Goal: Task Accomplishment & Management: Use online tool/utility

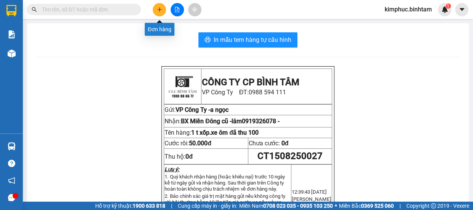
click at [157, 7] on icon "plus" at bounding box center [159, 9] width 5 height 5
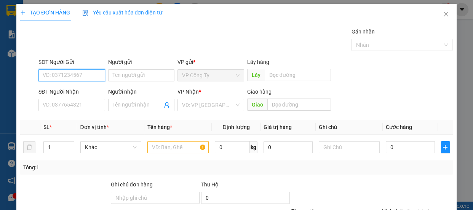
click at [73, 76] on input "SĐT Người Gửi" at bounding box center [71, 75] width 67 height 12
click at [79, 76] on input "0339669755" at bounding box center [71, 75] width 67 height 12
click at [81, 78] on input "0339669755" at bounding box center [71, 75] width 67 height 12
type input "0339669755"
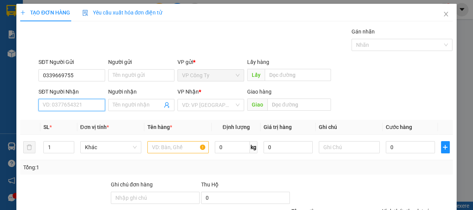
click at [77, 106] on input "SĐT Người Nhận" at bounding box center [71, 105] width 67 height 12
type input "0354181265"
click at [89, 107] on input "0354181265" at bounding box center [71, 105] width 67 height 12
click at [91, 119] on div "0354181265 - lên" at bounding box center [71, 120] width 57 height 8
type input "lên"
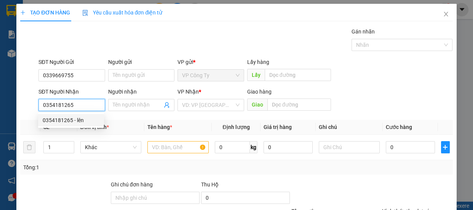
type input "vạn phúc"
type input "130.000"
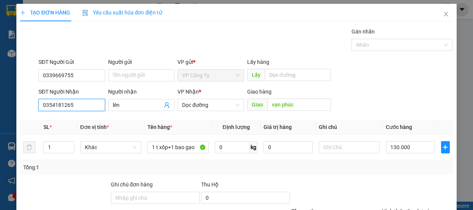
scroll to position [71, 0]
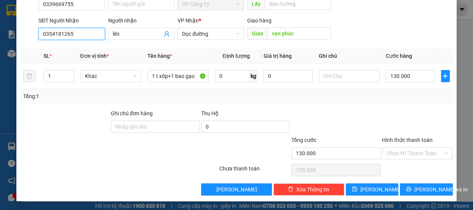
type input "0354181265"
click at [390, 141] on label "Hình thức thanh toán" at bounding box center [407, 140] width 51 height 6
click at [390, 148] on input "Hình thức thanh toán" at bounding box center [414, 153] width 56 height 11
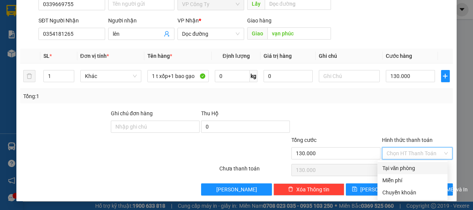
click at [404, 169] on div "Tại văn phòng" at bounding box center [412, 168] width 61 height 8
type input "0"
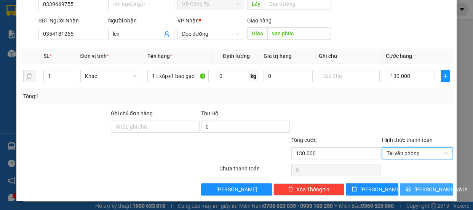
click at [420, 186] on span "[PERSON_NAME] và In" at bounding box center [440, 189] width 53 height 8
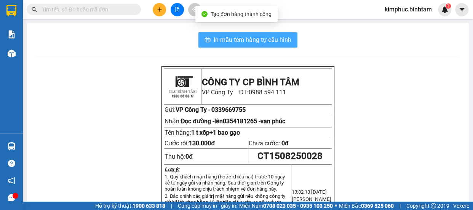
click at [274, 39] on span "In mẫu tem hàng tự cấu hình" at bounding box center [252, 40] width 78 height 10
click at [256, 37] on span "In mẫu tem hàng tự cấu hình" at bounding box center [252, 40] width 78 height 10
click at [269, 47] on button "In mẫu tem hàng tự cấu hình" at bounding box center [247, 39] width 99 height 15
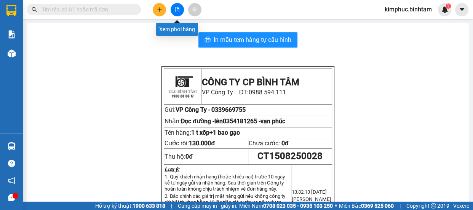
click at [175, 10] on icon "file-add" at bounding box center [177, 9] width 4 height 5
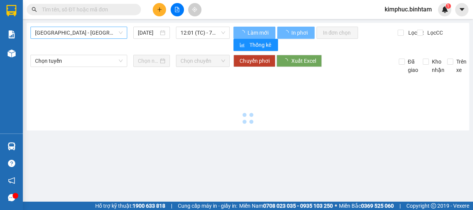
click at [61, 30] on span "Hà Nội - Quảng Ngãi" at bounding box center [79, 32] width 88 height 11
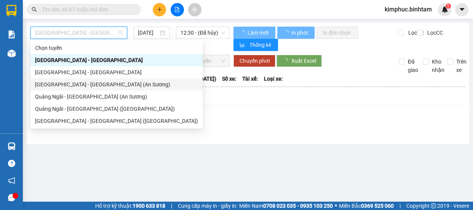
click at [56, 86] on div "Sài Gòn - Quảng Ngãi (An Sương)" at bounding box center [116, 84] width 163 height 8
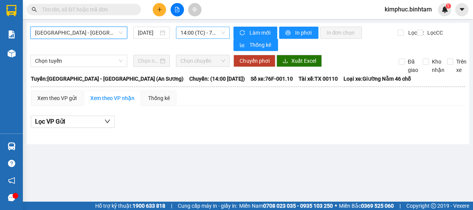
click at [204, 33] on span "14:00 (TC) - 76F-001.10" at bounding box center [202, 32] width 45 height 11
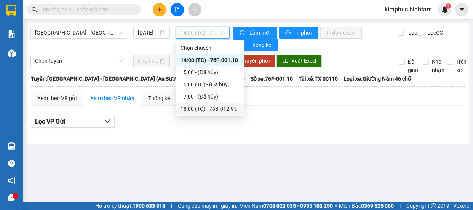
click at [209, 108] on div "18:00 (TC) - 76B-012.95" at bounding box center [209, 109] width 59 height 8
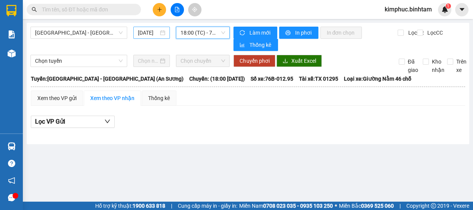
click at [141, 36] on input "15/08/2025" at bounding box center [148, 33] width 21 height 8
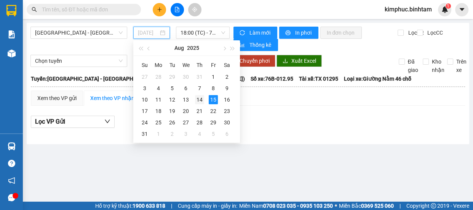
click at [204, 102] on td "14" at bounding box center [200, 99] width 14 height 11
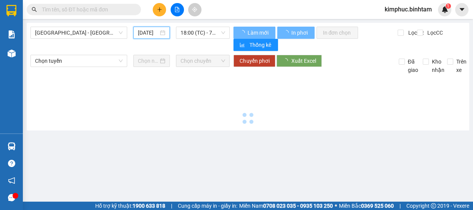
type input "14/08/2025"
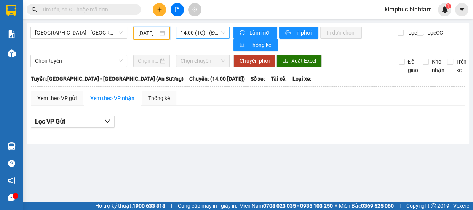
click at [202, 34] on span "14:00 (TC) - (Đã hủy)" at bounding box center [202, 32] width 45 height 11
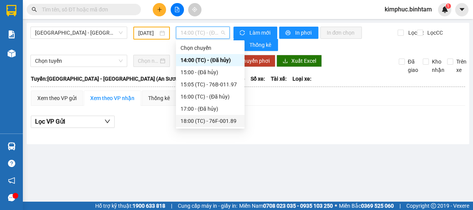
click at [225, 119] on div "18:00 (TC) - 76F-001.89" at bounding box center [209, 121] width 59 height 8
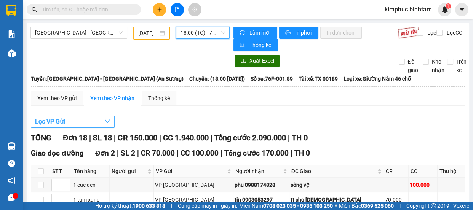
click at [54, 123] on span "Lọc VP Gửi" at bounding box center [50, 122] width 30 height 10
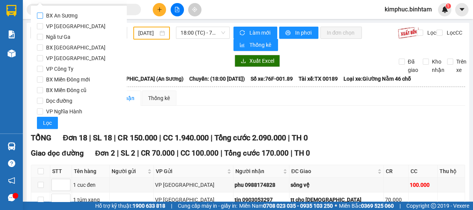
click at [44, 16] on span "BX An Sương" at bounding box center [62, 15] width 38 height 11
click at [43, 16] on input "BX An Sương" at bounding box center [40, 16] width 6 height 6
checkbox input "true"
click at [41, 124] on button "Lọc" at bounding box center [47, 123] width 21 height 12
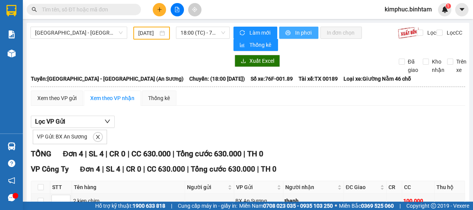
click at [304, 30] on span "In phơi" at bounding box center [304, 33] width 18 height 8
click at [159, 11] on icon "plus" at bounding box center [159, 9] width 5 height 5
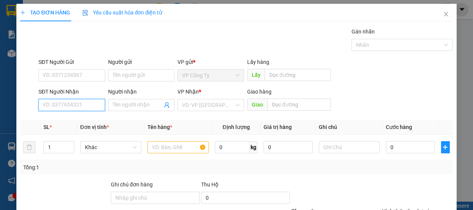
click at [73, 104] on input "SĐT Người Nhận" at bounding box center [71, 105] width 67 height 12
type input "0369332184"
click at [88, 103] on input "0369332184" at bounding box center [71, 105] width 67 height 12
click at [88, 104] on input "0369332184" at bounding box center [71, 105] width 67 height 12
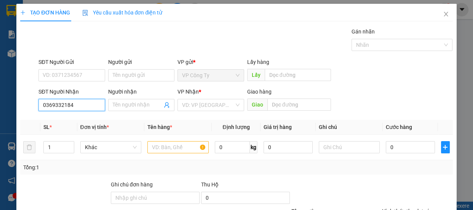
click at [88, 104] on input "0369332184" at bounding box center [71, 105] width 67 height 12
click at [86, 125] on div "0369332184 - thơ" at bounding box center [71, 120] width 66 height 12
type input "thơ"
type input "150.000"
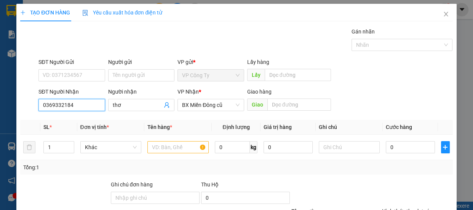
type input "150.000"
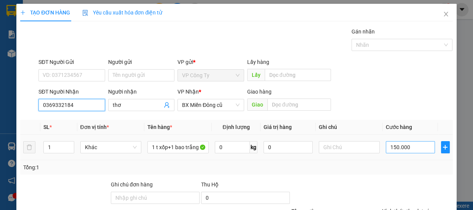
type input "0369332184"
click at [393, 145] on input "150.000" at bounding box center [409, 147] width 49 height 12
click at [392, 145] on input "150.000" at bounding box center [409, 147] width 49 height 12
type input "10.000"
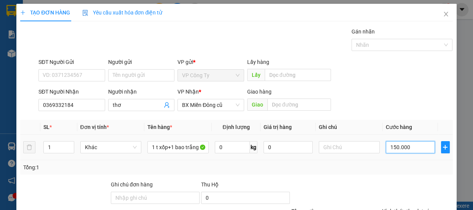
type input "10.000"
type input "130.000"
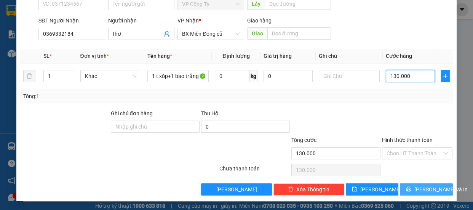
type input "130.000"
click at [415, 185] on span "[PERSON_NAME] và In" at bounding box center [440, 189] width 53 height 8
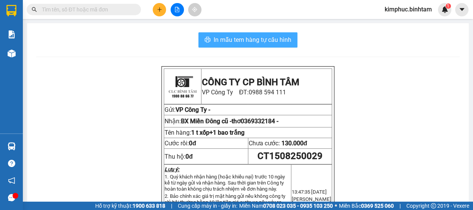
click at [260, 40] on span "In mẫu tem hàng tự cấu hình" at bounding box center [252, 40] width 78 height 10
click at [249, 45] on button "In mẫu tem hàng tự cấu hình" at bounding box center [247, 39] width 99 height 15
click at [250, 44] on span "In mẫu tem hàng tự cấu hình" at bounding box center [252, 40] width 78 height 10
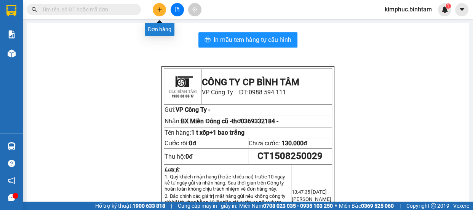
click at [160, 9] on icon "plus" at bounding box center [159, 9] width 5 height 5
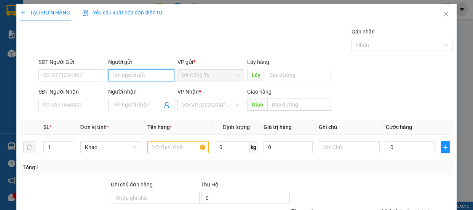
click at [121, 75] on input "Người gửi" at bounding box center [141, 75] width 67 height 12
type input "viễn"
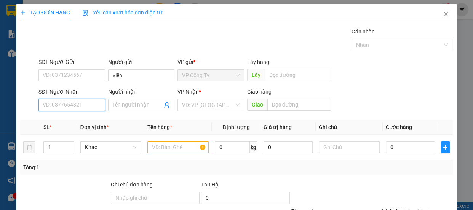
click at [78, 103] on input "SĐT Người Nhận" at bounding box center [71, 105] width 67 height 12
type input "0983826489"
click at [86, 106] on input "0983826489" at bounding box center [71, 105] width 67 height 12
click at [86, 107] on input "0983826489" at bounding box center [71, 105] width 67 height 12
click at [87, 107] on input "0983826489" at bounding box center [71, 105] width 67 height 12
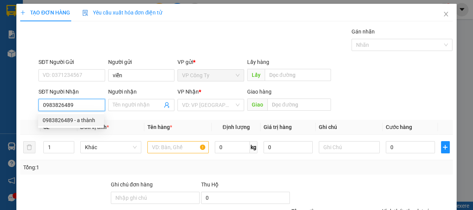
click at [87, 107] on input "0983826489" at bounding box center [71, 105] width 67 height 12
click at [89, 120] on div "0983826489 - a thành" at bounding box center [71, 120] width 57 height 8
type input "a thành"
type input "80.000"
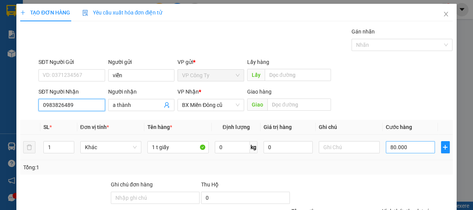
type input "0983826489"
click at [389, 146] on input "80.000" at bounding box center [409, 147] width 49 height 12
click at [390, 146] on input "80.000" at bounding box center [409, 147] width 49 height 12
type input "0"
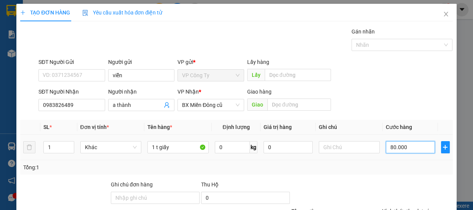
type input "0"
type input "0.000"
type input "50.000"
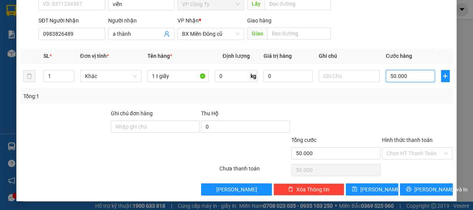
type input "50.000"
click at [405, 139] on label "Hình thức thanh toán" at bounding box center [407, 140] width 51 height 6
click at [405, 148] on input "Hình thức thanh toán" at bounding box center [414, 153] width 56 height 11
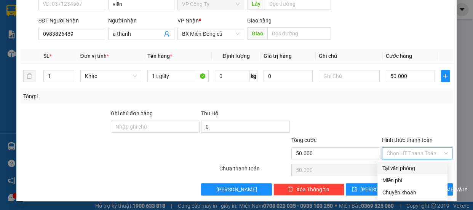
click at [403, 164] on div "Tại văn phòng" at bounding box center [412, 168] width 61 height 8
type input "0"
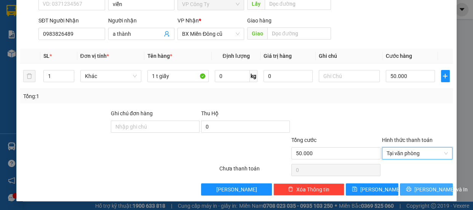
click at [408, 188] on icon "printer" at bounding box center [408, 188] width 5 height 5
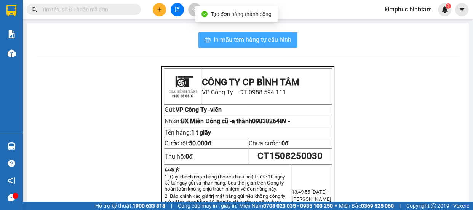
click at [257, 40] on span "In mẫu tem hàng tự cấu hình" at bounding box center [252, 40] width 78 height 10
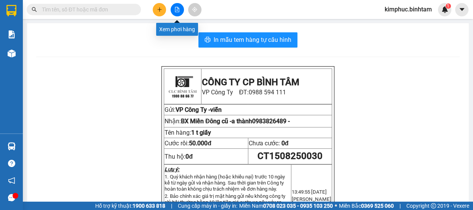
click at [172, 11] on button at bounding box center [176, 9] width 13 height 13
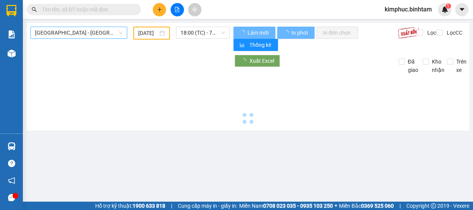
click at [48, 32] on span "Hà Nội - Quảng Ngãi" at bounding box center [79, 32] width 88 height 11
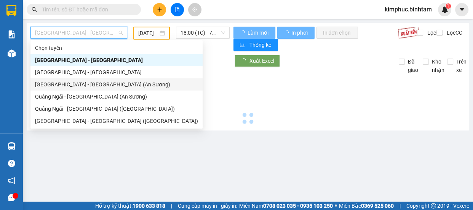
type input "15/08/2025"
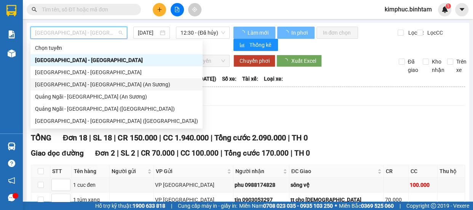
click at [54, 86] on div "Sài Gòn - Quảng Ngãi (An Sương)" at bounding box center [116, 84] width 163 height 8
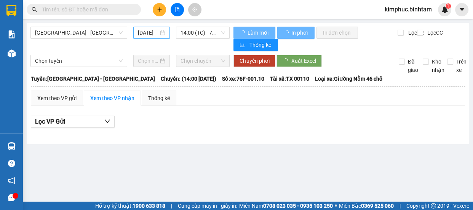
click at [147, 32] on input "15/08/2025" at bounding box center [148, 33] width 21 height 8
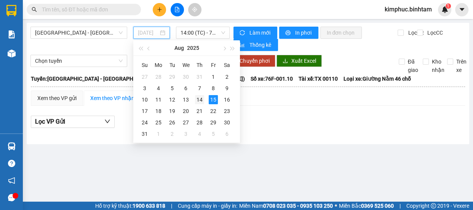
click at [202, 98] on div "14" at bounding box center [199, 99] width 9 height 9
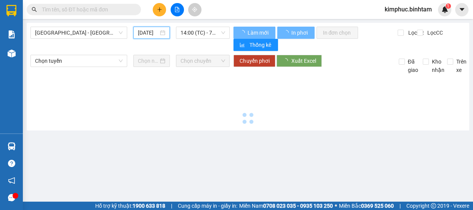
type input "14/08/2025"
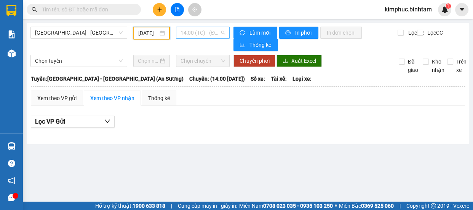
click at [213, 35] on span "14:00 (TC) - (Đã hủy)" at bounding box center [202, 32] width 45 height 11
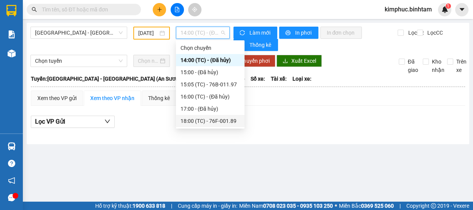
click at [207, 120] on div "18:00 (TC) - 76F-001.89" at bounding box center [209, 121] width 59 height 8
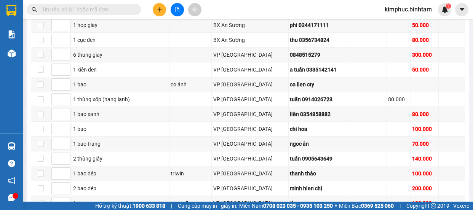
scroll to position [29, 0]
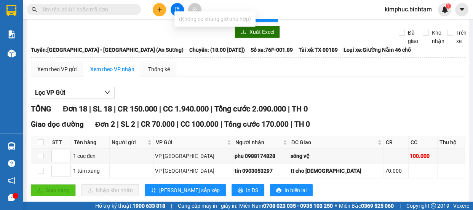
type input "090509"
click at [86, 11] on input "text" at bounding box center [87, 9] width 90 height 8
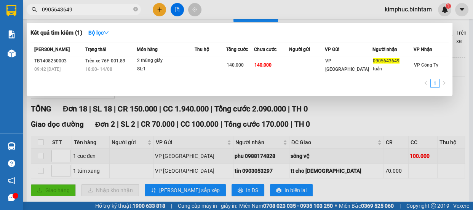
click at [86, 11] on input "0905643649" at bounding box center [87, 9] width 90 height 8
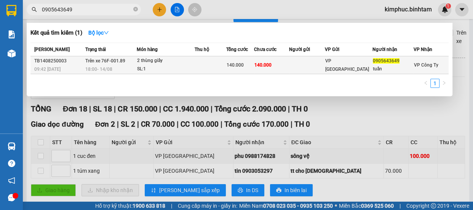
type input "0905643649"
click at [99, 61] on span "Trên xe 76F-001.89" at bounding box center [105, 60] width 40 height 5
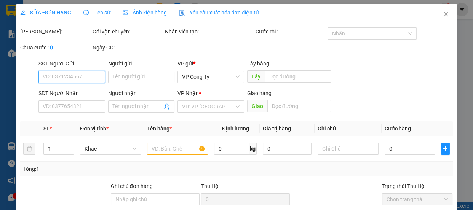
type input "0905643649"
type input "tuấn"
type input "140.000"
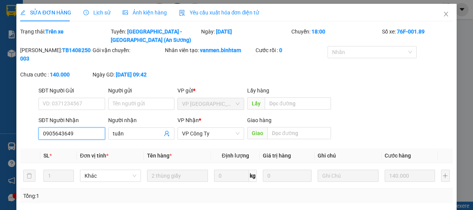
click at [80, 136] on input "0905643649" at bounding box center [71, 133] width 67 height 12
type input "0"
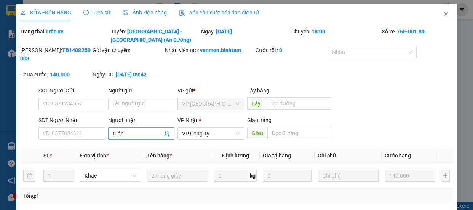
click at [132, 130] on input "tuấn" at bounding box center [138, 133] width 50 height 8
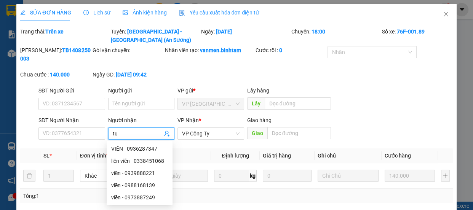
type input "t"
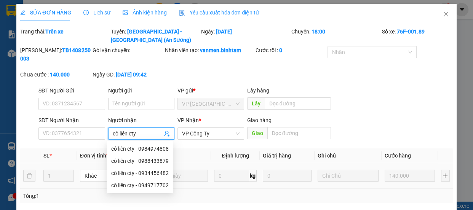
scroll to position [100, 0]
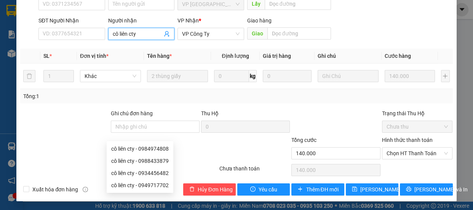
type input "cô liên cty"
click at [394, 139] on label "Hình thức thanh toán" at bounding box center [407, 140] width 51 height 6
click at [394, 148] on input "Hình thức thanh toán" at bounding box center [414, 153] width 56 height 11
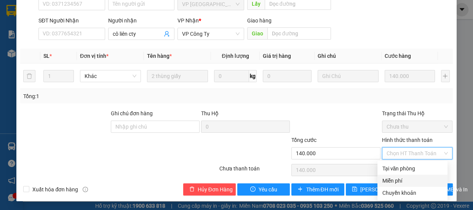
click at [392, 177] on div "Miễn phí" at bounding box center [412, 181] width 61 height 8
type input "0"
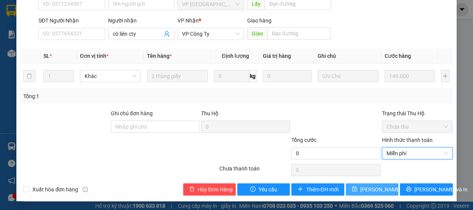
click at [383, 188] on span "[PERSON_NAME] thay đổi" at bounding box center [390, 189] width 61 height 8
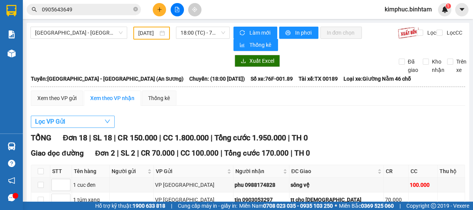
click at [50, 119] on span "Lọc VP Gửi" at bounding box center [50, 122] width 30 height 10
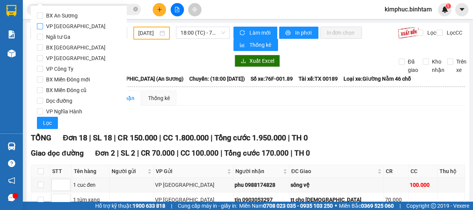
click at [41, 28] on input "VP [GEOGRAPHIC_DATA]" at bounding box center [40, 26] width 6 height 6
checkbox input "true"
click at [46, 124] on span "Lọc" at bounding box center [47, 123] width 9 height 8
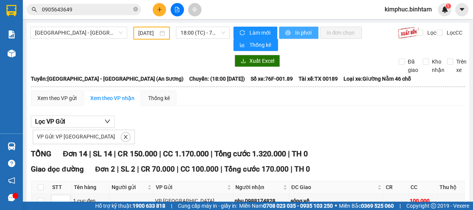
click at [306, 30] on span "In phơi" at bounding box center [304, 33] width 18 height 8
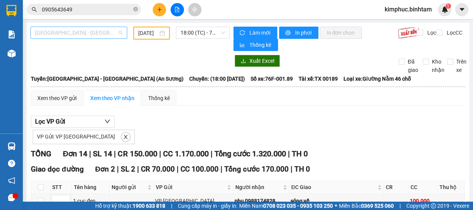
click at [93, 30] on span "Sài Gòn - Quảng Ngãi (An Sương)" at bounding box center [79, 32] width 88 height 11
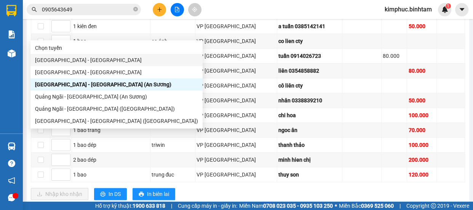
scroll to position [295, 0]
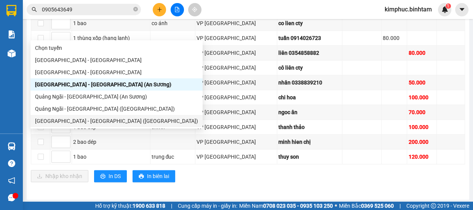
click at [60, 119] on div "Sài Gòn - Quảng Ngãi (Vạn Phúc)" at bounding box center [116, 121] width 163 height 8
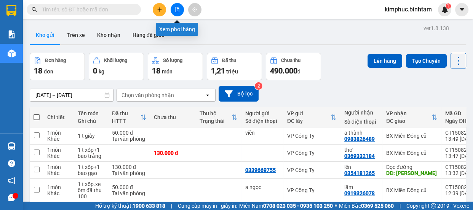
click at [171, 11] on button at bounding box center [176, 9] width 13 height 13
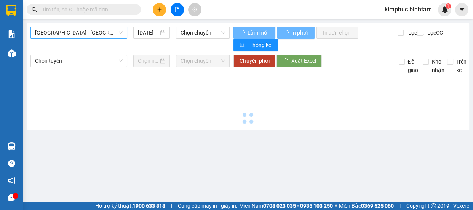
click at [69, 32] on span "Hà Nội - Quảng Ngãi" at bounding box center [79, 32] width 88 height 11
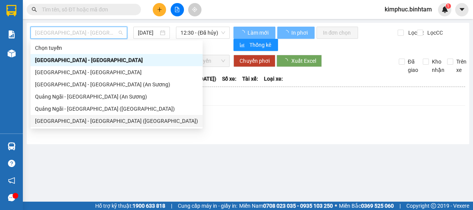
click at [57, 119] on div "Sài Gòn - Quảng Ngãi (Vạn Phúc)" at bounding box center [116, 121] width 163 height 8
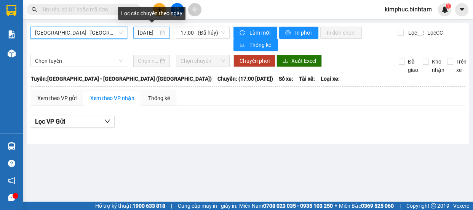
click at [148, 33] on input "15/08/2025" at bounding box center [148, 33] width 21 height 8
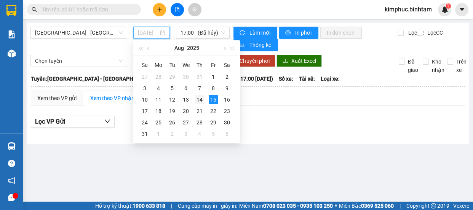
click at [201, 100] on div "14" at bounding box center [199, 99] width 9 height 9
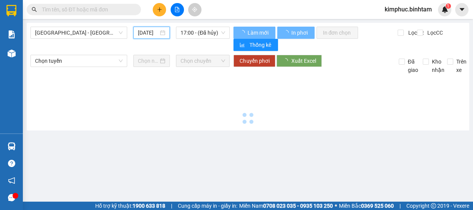
type input "14/08/2025"
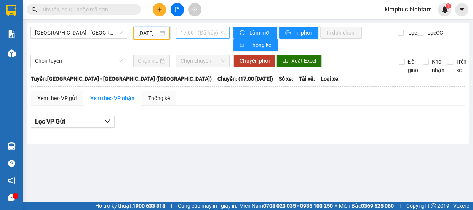
click at [188, 32] on span "17:00 - (Đã hủy)" at bounding box center [202, 32] width 45 height 11
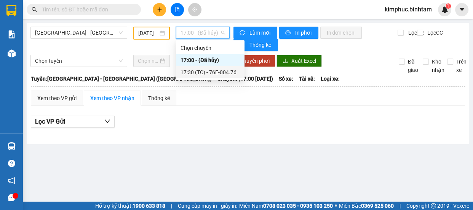
click at [206, 72] on div "17:30 (TC) - 76E-004.76" at bounding box center [209, 72] width 59 height 8
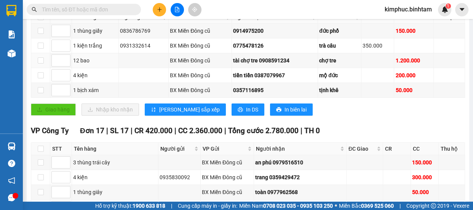
scroll to position [119, 0]
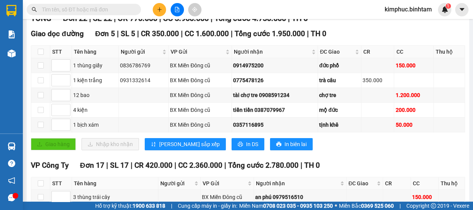
click at [100, 8] on input "text" at bounding box center [87, 9] width 90 height 8
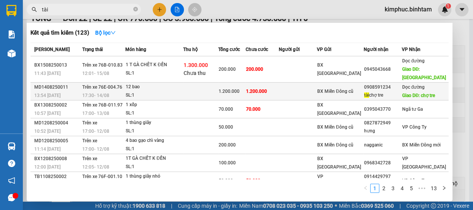
type input "tài"
click at [144, 88] on div "12 bao" at bounding box center [154, 87] width 57 height 8
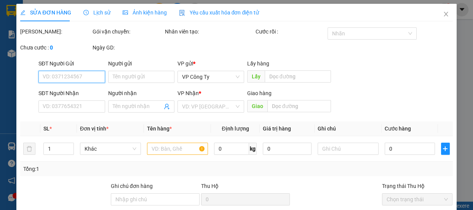
type input "0908591234"
type input "tài chợ tre"
type input "chợ tre"
type input "1.200.000"
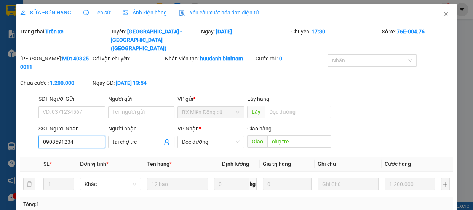
click at [85, 137] on input "0908591234" at bounding box center [71, 142] width 67 height 12
type input "0"
click at [141, 138] on input "tài chợ tre" at bounding box center [138, 142] width 50 height 8
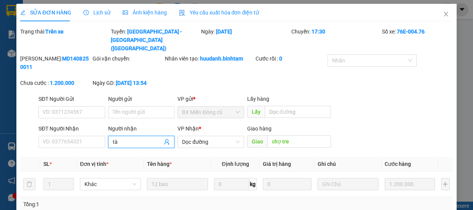
type input "t"
click at [212, 136] on span "Dọc đường" at bounding box center [210, 141] width 57 height 11
type input "476 nhận tại vạn phúc 12 bọc nhỏ xe thu 360"
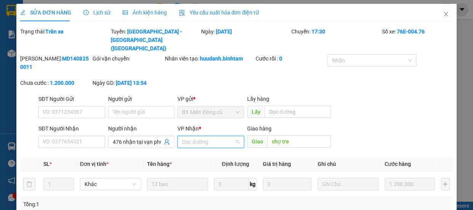
scroll to position [12, 0]
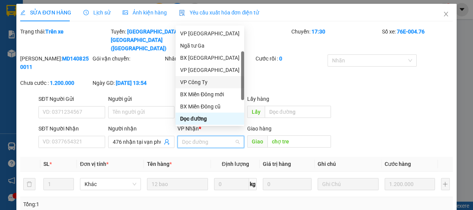
click at [212, 80] on div "VP Công Ty" at bounding box center [209, 82] width 59 height 8
click at [212, 80] on div "Mã ĐH: MD1408250011 Gói vận chuyển: Nhân viên tạo: huudanh.binhtam Cước rồi : 0…" at bounding box center [235, 74] width 433 height 40
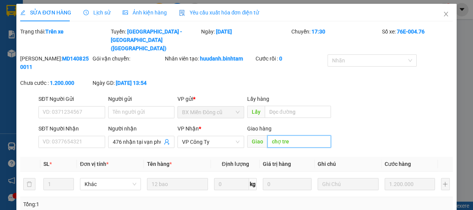
click at [289, 135] on input "chợ tre" at bounding box center [299, 141] width 64 height 12
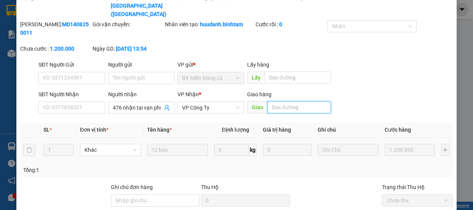
scroll to position [100, 0]
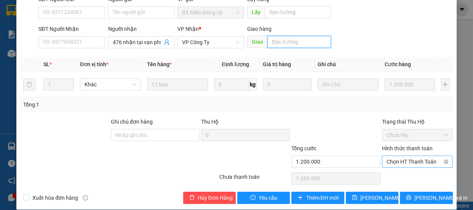
click at [407, 156] on span "Chọn HT Thanh Toán" at bounding box center [417, 161] width 62 height 11
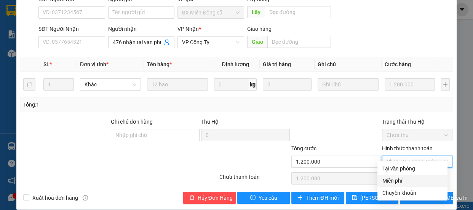
click at [404, 178] on div "Miễn phí" at bounding box center [412, 181] width 61 height 8
type input "0"
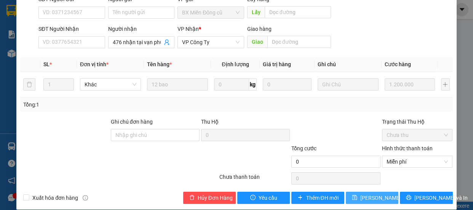
click at [377, 194] on span "[PERSON_NAME] thay đổi" at bounding box center [390, 198] width 61 height 8
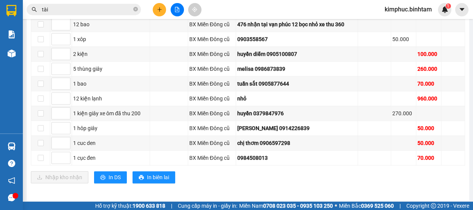
scroll to position [327, 0]
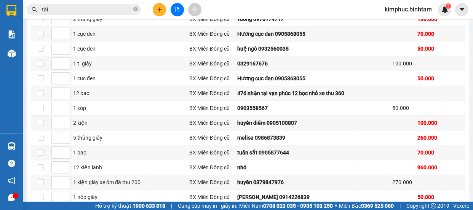
click at [104, 8] on input "tài" at bounding box center [87, 9] width 90 height 8
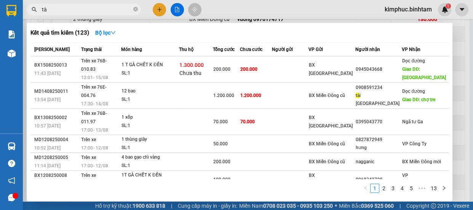
type input "t"
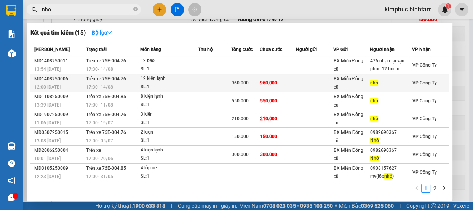
type input "nhỏ"
click at [240, 86] on div "960.000" at bounding box center [245, 83] width 28 height 8
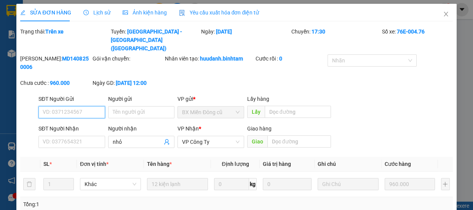
type input "nhỏ"
type input "960.000"
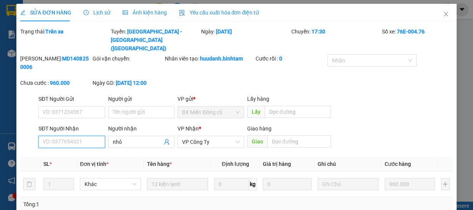
click at [72, 137] on input "SĐT Người Nhận" at bounding box center [71, 142] width 67 height 12
type input "0932514767"
click at [125, 138] on input "nhỏ" at bounding box center [138, 142] width 50 height 8
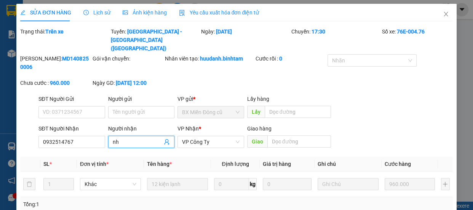
type input "n"
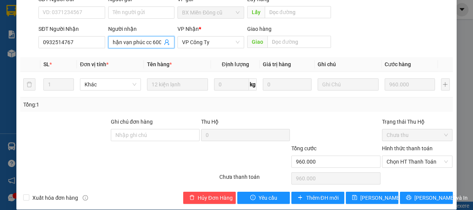
type input "476 nhận vạn phúc cc 600"
click at [396, 145] on label "Hình thức thanh toán" at bounding box center [407, 148] width 51 height 6
click at [396, 156] on input "Hình thức thanh toán" at bounding box center [414, 161] width 56 height 11
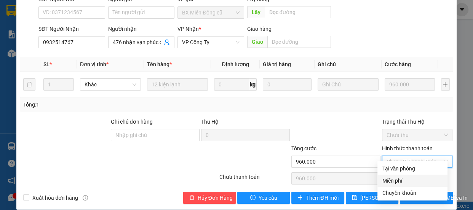
click at [389, 179] on div "Miễn phí" at bounding box center [412, 181] width 61 height 8
type input "0"
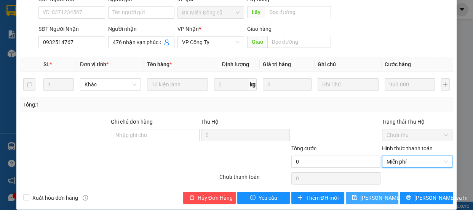
click at [379, 194] on span "[PERSON_NAME] thay đổi" at bounding box center [390, 198] width 61 height 8
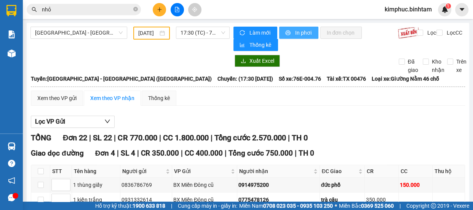
click at [304, 31] on span "In phơi" at bounding box center [304, 33] width 18 height 8
click at [164, 11] on button at bounding box center [159, 9] width 13 height 13
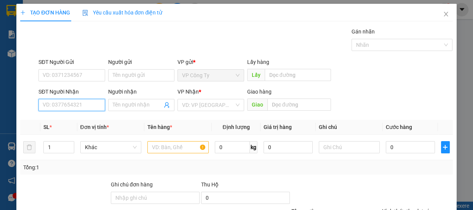
click at [70, 105] on input "SĐT Người Nhận" at bounding box center [71, 105] width 67 height 12
type input "0918839032"
click at [78, 107] on input "0918839032" at bounding box center [71, 105] width 67 height 12
click at [79, 107] on input "0918839032" at bounding box center [71, 105] width 67 height 12
click at [81, 119] on div "0918839032 - sang" at bounding box center [71, 120] width 57 height 8
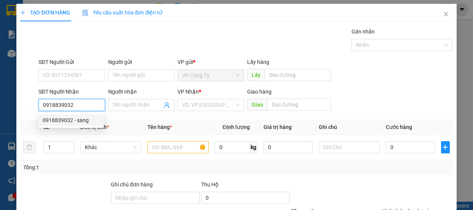
type input "sang"
type input "130.000"
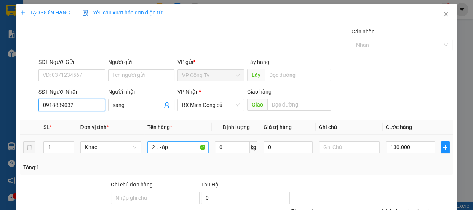
type input "0918839032"
click at [152, 148] on input "2 t xóp" at bounding box center [177, 147] width 61 height 12
type input "1 t xóp"
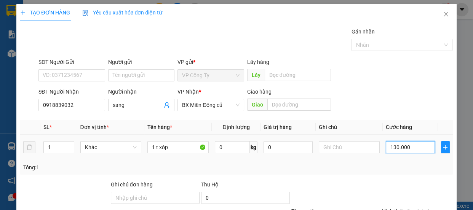
click at [392, 144] on input "130.000" at bounding box center [409, 147] width 49 height 12
type input "10.000"
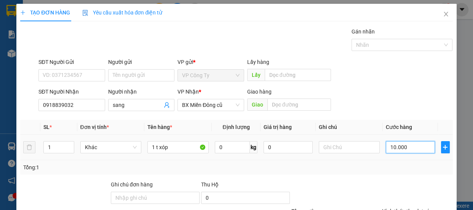
type input "100.000"
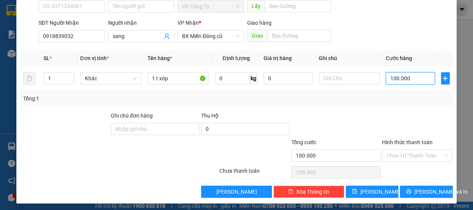
type input "100.000"
click at [395, 139] on label "Hình thức thanh toán" at bounding box center [407, 142] width 51 height 6
click at [395, 150] on input "Hình thức thanh toán" at bounding box center [414, 155] width 56 height 11
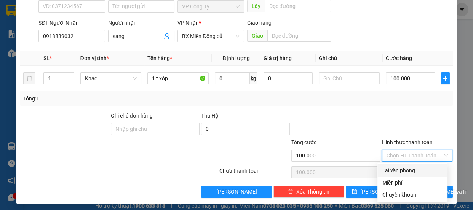
click at [398, 166] on div "Tại văn phòng" at bounding box center [412, 170] width 61 height 8
type input "0"
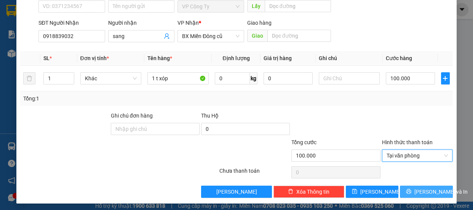
click at [411, 191] on icon "printer" at bounding box center [408, 191] width 5 height 5
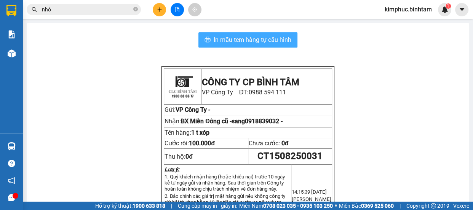
click at [279, 36] on span "In mẫu tem hàng tự cấu hình" at bounding box center [252, 40] width 78 height 10
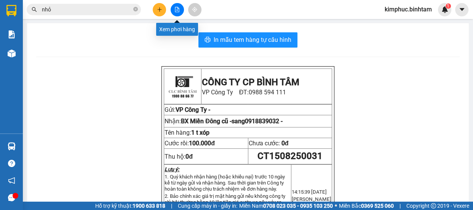
click at [179, 8] on icon "file-add" at bounding box center [176, 9] width 5 height 5
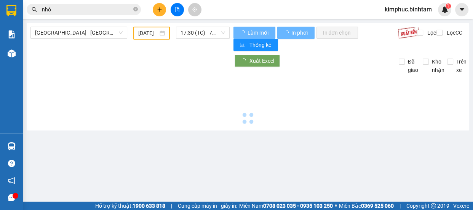
click at [180, 8] on button at bounding box center [176, 9] width 13 height 13
type input "15/08/2025"
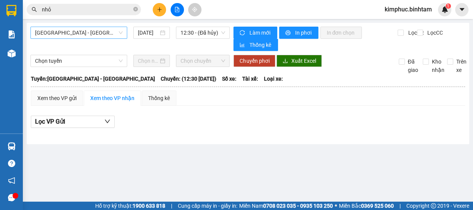
click at [91, 32] on span "Hà Nội - Quảng Ngãi" at bounding box center [79, 32] width 88 height 11
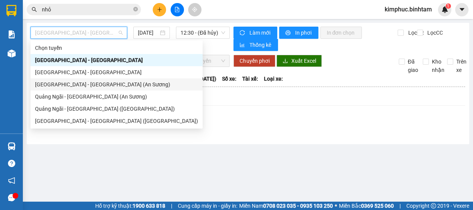
click at [84, 87] on div "Sài Gòn - Quảng Ngãi (An Sương)" at bounding box center [116, 84] width 163 height 8
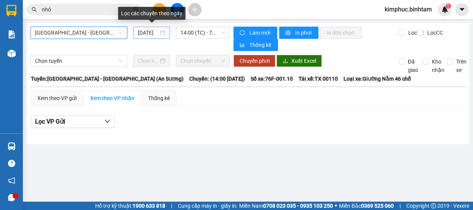
click at [146, 32] on input "15/08/2025" at bounding box center [148, 33] width 21 height 8
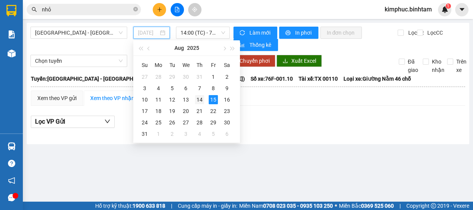
click at [203, 104] on td "14" at bounding box center [200, 99] width 14 height 11
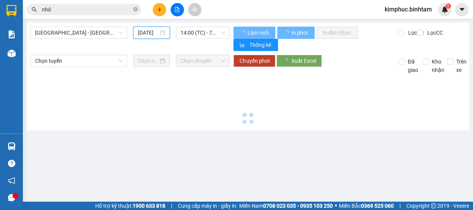
type input "14/08/2025"
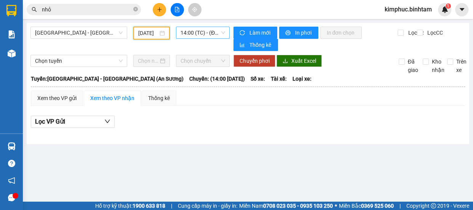
click at [188, 32] on span "14:00 (TC) - (Đã hủy)" at bounding box center [202, 32] width 45 height 11
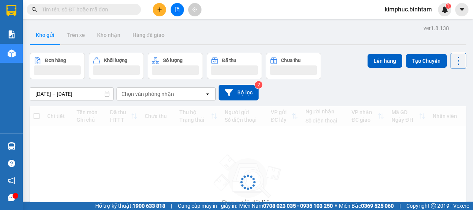
click at [164, 10] on button at bounding box center [159, 9] width 13 height 13
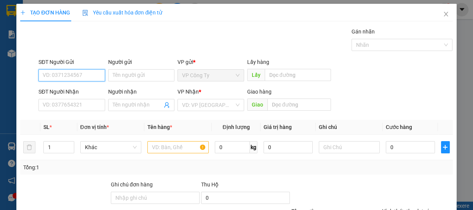
click at [63, 78] on input "SĐT Người Gửi" at bounding box center [71, 75] width 67 height 12
type input "0934944049"
click at [76, 76] on input "0934944049" at bounding box center [71, 75] width 67 height 12
click at [77, 89] on div "0934944049" at bounding box center [71, 90] width 57 height 8
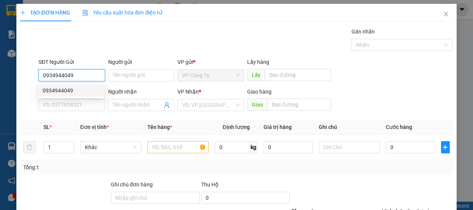
type input "0333771676"
type input "thiện"
type input "an sương"
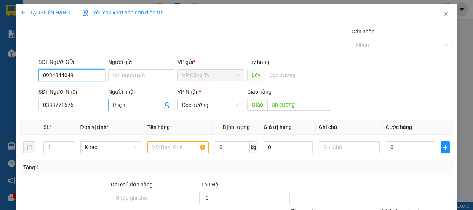
type input "80.000"
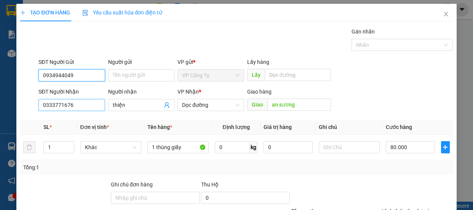
type input "0934944049"
click at [91, 105] on input "0333771676" at bounding box center [71, 105] width 67 height 12
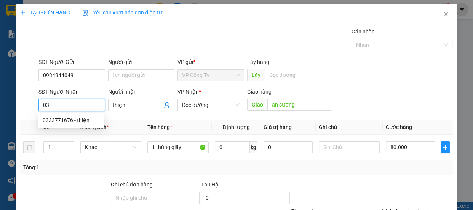
type input "0"
click at [82, 118] on div "Transit Pickup Surcharge Ids Transit Deliver Surcharge Ids Transit Deliver Surc…" at bounding box center [236, 146] width 432 height 239
click at [78, 107] on input "0966" at bounding box center [71, 105] width 67 height 12
click at [77, 107] on input "0966" at bounding box center [71, 105] width 67 height 12
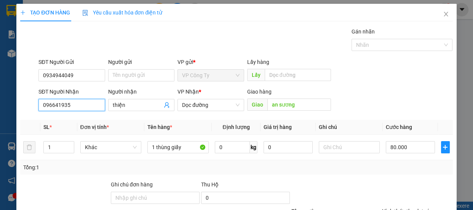
type input "0966419357"
click at [84, 103] on input "0966419357" at bounding box center [71, 105] width 67 height 12
click at [85, 103] on input "0966419357" at bounding box center [71, 105] width 67 height 12
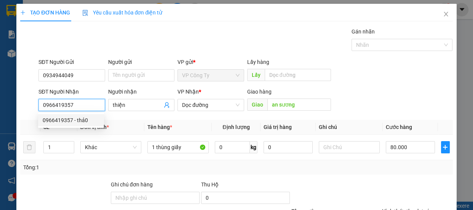
click at [84, 119] on div "0966419357 - thả0" at bounding box center [71, 120] width 57 height 8
type input "thả0"
type input "200.000"
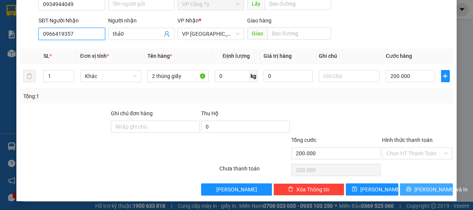
type input "0966419357"
click at [411, 191] on span "printer" at bounding box center [408, 189] width 5 height 6
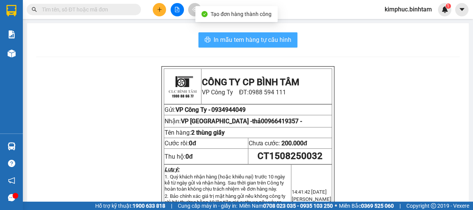
click at [225, 39] on span "In mẫu tem hàng tự cấu hình" at bounding box center [252, 40] width 78 height 10
click at [236, 38] on span "In mẫu tem hàng tự cấu hình" at bounding box center [252, 40] width 78 height 10
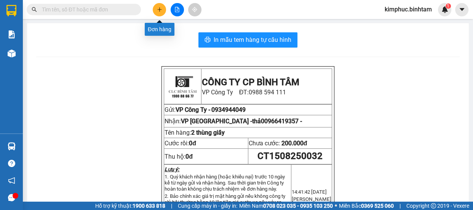
click at [156, 8] on button at bounding box center [159, 9] width 13 height 13
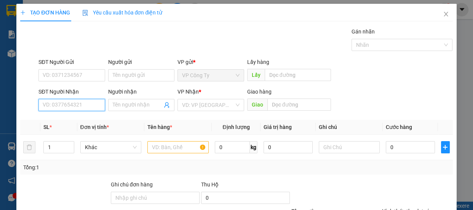
click at [70, 102] on input "SĐT Người Nhận" at bounding box center [71, 105] width 67 height 12
type input "0934722598"
click at [83, 100] on input "0934722598" at bounding box center [71, 105] width 67 height 12
click at [84, 100] on input "0934722598" at bounding box center [71, 105] width 67 height 12
click at [84, 120] on div "0934722598 - mai" at bounding box center [71, 120] width 57 height 8
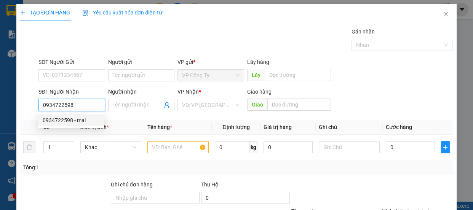
type input "mai"
type input "70.000"
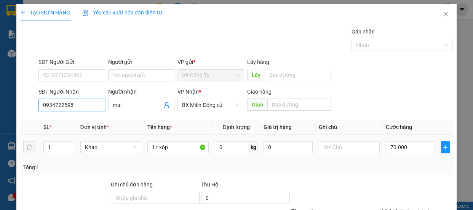
scroll to position [71, 0]
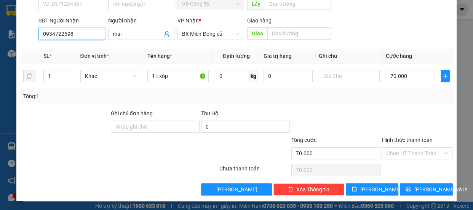
type input "0934722598"
click at [398, 139] on label "Hình thức thanh toán" at bounding box center [407, 140] width 51 height 6
click at [398, 148] on input "Hình thức thanh toán" at bounding box center [414, 153] width 56 height 11
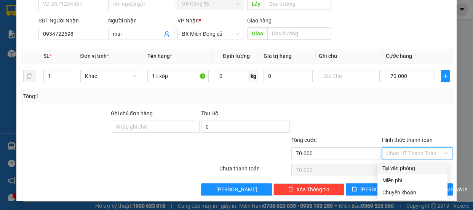
click at [404, 168] on div "Tại văn phòng" at bounding box center [412, 168] width 61 height 8
type input "0"
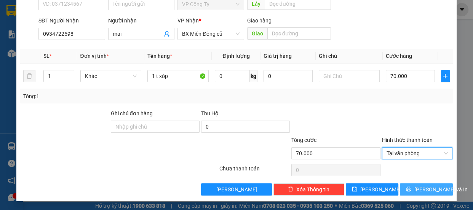
click at [410, 189] on icon "printer" at bounding box center [408, 188] width 5 height 5
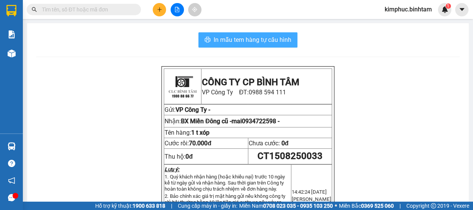
click at [274, 40] on span "In mẫu tem hàng tự cấu hình" at bounding box center [252, 40] width 78 height 10
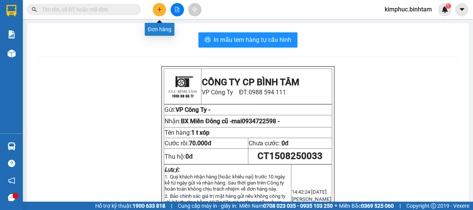
click at [159, 9] on icon "plus" at bounding box center [159, 9] width 4 height 0
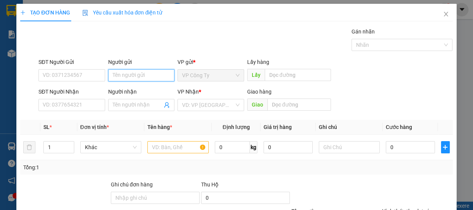
click at [123, 76] on input "Người gửi" at bounding box center [141, 75] width 67 height 12
type input "thi"
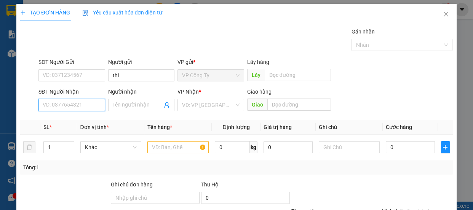
click at [84, 105] on input "SĐT Người Nhận" at bounding box center [71, 105] width 67 height 12
type input "0776772299"
click at [89, 105] on input "0776772299" at bounding box center [71, 105] width 67 height 12
click at [89, 106] on input "0776772299" at bounding box center [71, 105] width 67 height 12
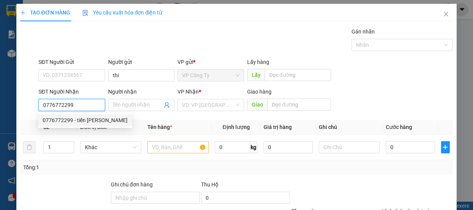
click at [91, 118] on div "0776772299 - tiến [PERSON_NAME]" at bounding box center [85, 120] width 85 height 8
type input "tiến đặng"
type input "an sương"
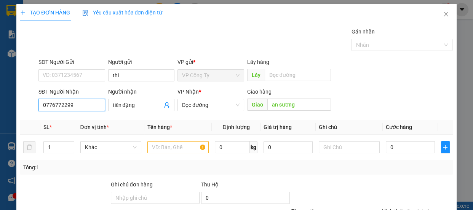
type input "80.000"
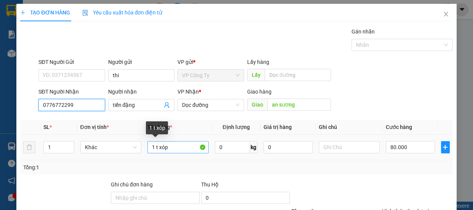
type input "0776772299"
click at [154, 145] on input "1 t xóp" at bounding box center [177, 147] width 61 height 12
click at [187, 148] on input "2 t xóp" at bounding box center [177, 147] width 61 height 12
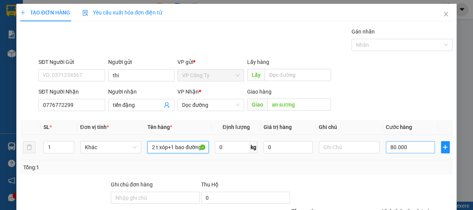
type input "2 t xóp+1 bao đường"
click at [388, 148] on input "80.000" at bounding box center [409, 147] width 49 height 12
type input "0"
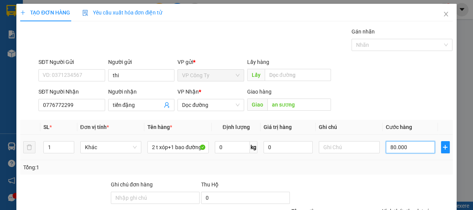
type input "0.000"
type input "10.000"
type input "160.000"
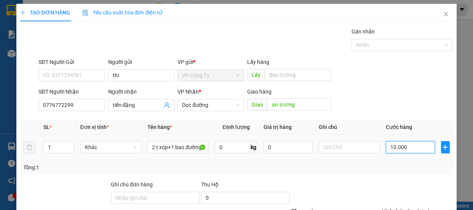
type input "160.000"
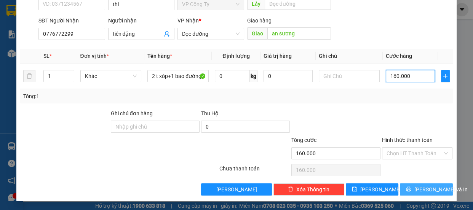
type input "160.000"
click at [406, 186] on button "[PERSON_NAME] và In" at bounding box center [426, 189] width 53 height 12
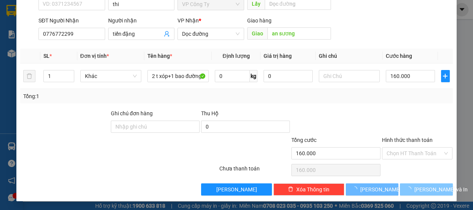
click at [421, 190] on span "[PERSON_NAME] và In" at bounding box center [440, 189] width 53 height 8
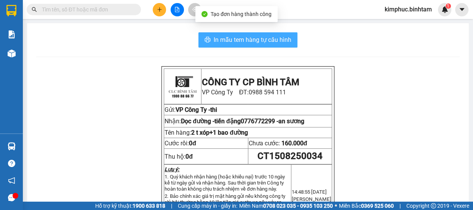
click at [263, 40] on span "In mẫu tem hàng tự cấu hình" at bounding box center [252, 40] width 78 height 10
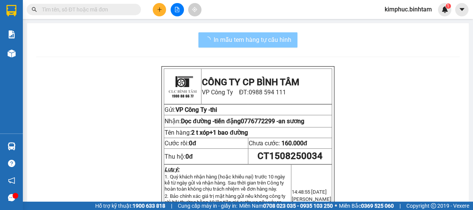
click at [251, 41] on span "In mẫu tem hàng tự cấu hình" at bounding box center [252, 40] width 78 height 10
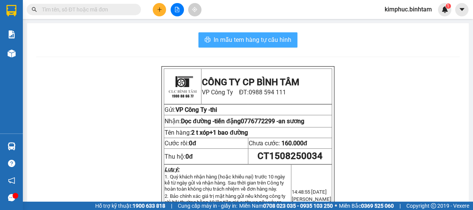
click at [251, 41] on span "In mẫu tem hàng tự cấu hình" at bounding box center [252, 40] width 78 height 10
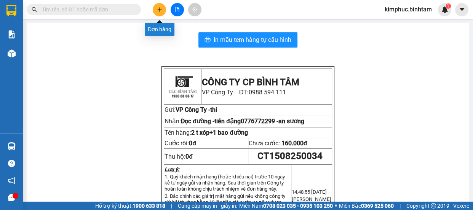
click at [160, 7] on icon "plus" at bounding box center [159, 9] width 5 height 5
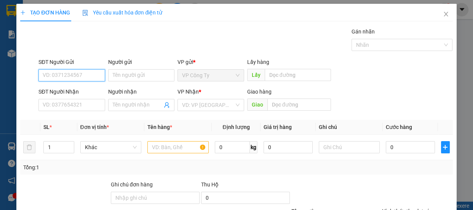
click at [88, 77] on input "SĐT Người Gửi" at bounding box center [71, 75] width 67 height 12
type input "0982453153"
click at [17, 22] on div "TẠO ĐƠN HÀNG Yêu cầu xuất hóa đơn điện tử Transit Pickup Surcharge Ids Transit …" at bounding box center [235, 138] width 439 height 269
click at [87, 76] on input "0982453153" at bounding box center [71, 75] width 67 height 12
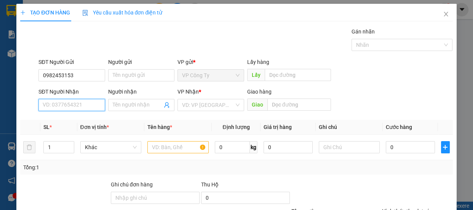
click at [76, 103] on input "SĐT Người Nhận" at bounding box center [71, 105] width 67 height 12
click at [81, 105] on input "0787567065" at bounding box center [71, 105] width 67 height 12
click at [81, 107] on input "0787567065" at bounding box center [71, 105] width 67 height 12
type input "0787567065"
click at [116, 106] on input "Người nhận" at bounding box center [138, 105] width 50 height 8
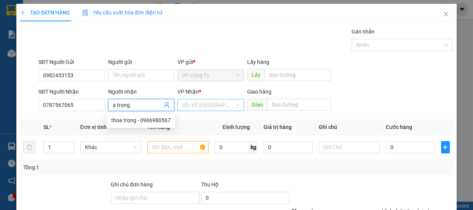
type input "a trọng"
click at [190, 105] on input "search" at bounding box center [208, 104] width 52 height 11
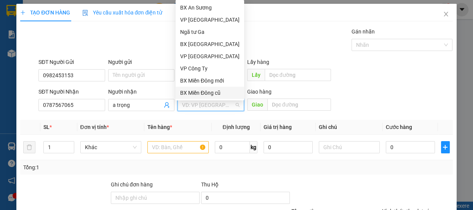
click at [206, 94] on div "BX Miền Đông cũ" at bounding box center [209, 93] width 59 height 8
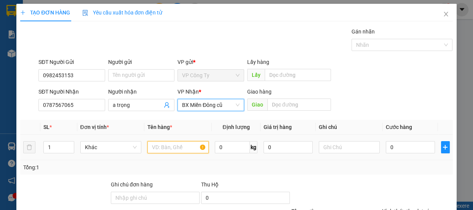
click at [193, 148] on input "text" at bounding box center [177, 147] width 61 height 12
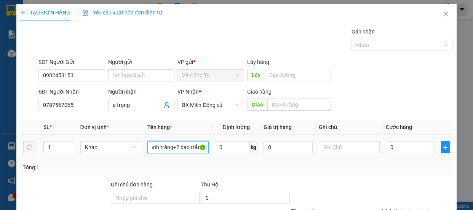
scroll to position [0, 9]
type input "1 canh trăng+2 bao trắng"
click at [386, 146] on input "0" at bounding box center [409, 147] width 49 height 12
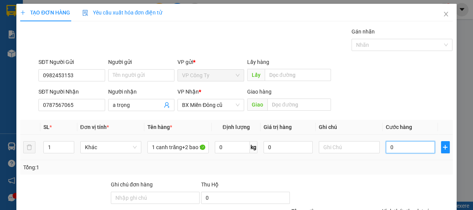
click at [388, 147] on input "0" at bounding box center [409, 147] width 49 height 12
type input "02"
type input "2"
type input "025"
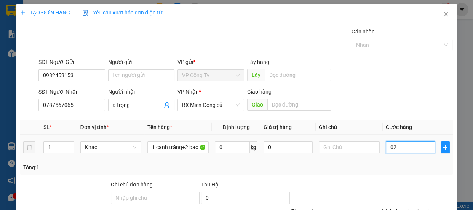
type input "25"
type input "02"
type input "2"
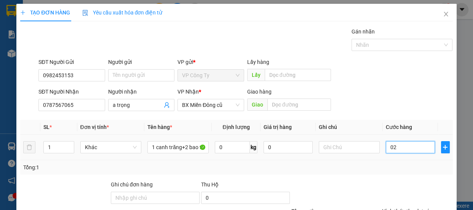
type input "0"
click at [385, 145] on input "0" at bounding box center [409, 147] width 49 height 12
type input "20"
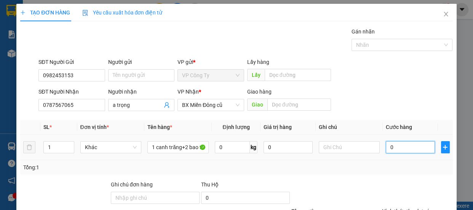
type input "20"
type input "250"
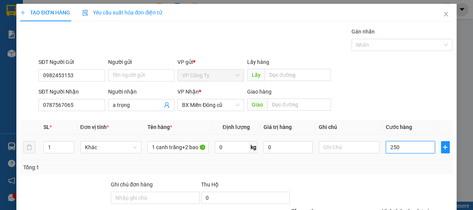
type input "2.500"
type input "25.000"
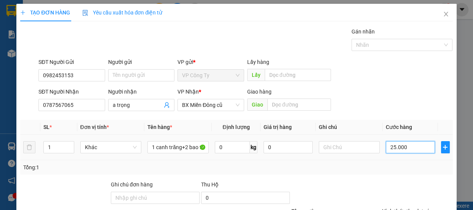
type input "25.000"
type input "250.000"
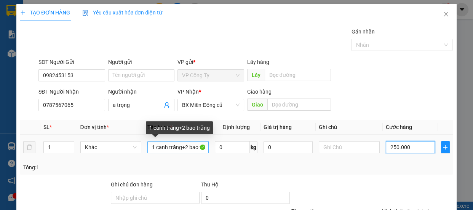
type input "250.000"
click at [181, 146] on input "1 canh trăng+2 bao trắng" at bounding box center [177, 147] width 61 height 12
click at [183, 148] on input "1 canh trăng+2 bao trắng" at bounding box center [177, 147] width 61 height 12
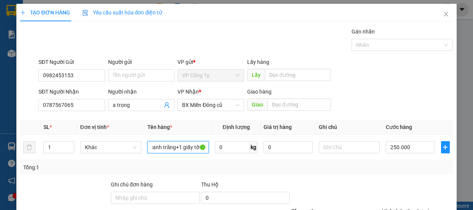
scroll to position [71, 0]
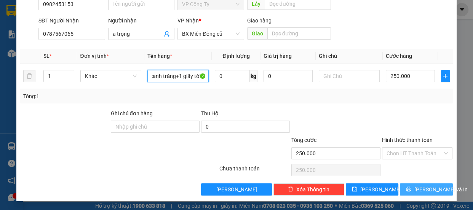
type input "1 canh trăng+1 giấy tờ+2 bao trắng"
click at [418, 192] on span "[PERSON_NAME] và In" at bounding box center [440, 189] width 53 height 8
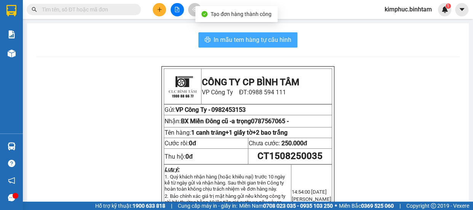
click at [271, 41] on span "In mẫu tem hàng tự cấu hình" at bounding box center [252, 40] width 78 height 10
click at [272, 37] on span "In mẫu tem hàng tự cấu hình" at bounding box center [252, 40] width 78 height 10
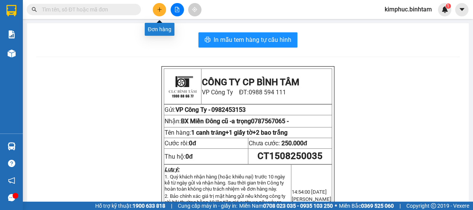
click at [158, 9] on icon "plus" at bounding box center [159, 9] width 4 height 0
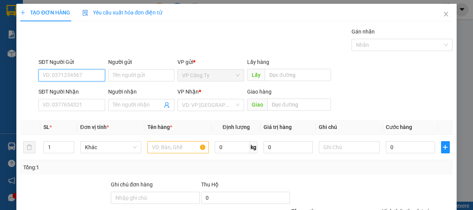
click at [72, 74] on input "SĐT Người Gửi" at bounding box center [71, 75] width 67 height 12
type input "0968813539"
click at [78, 74] on input "0968813539" at bounding box center [71, 75] width 67 height 12
click at [79, 75] on input "0968813539" at bounding box center [71, 75] width 67 height 12
click at [78, 86] on div "0968813539" at bounding box center [71, 90] width 57 height 8
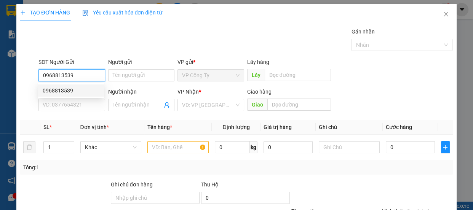
type input "0375877282"
type input "tín"
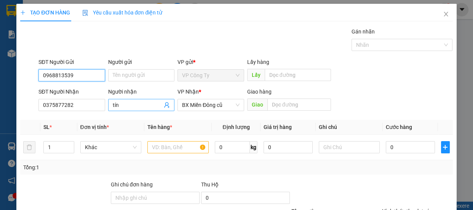
type input "200.000"
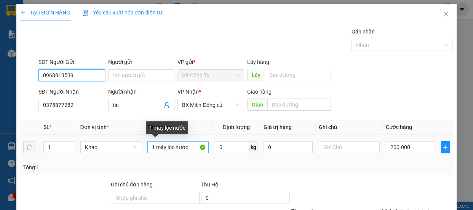
type input "0968813539"
click at [194, 146] on input "1 máy lọc nước" at bounding box center [177, 147] width 61 height 12
type input "1"
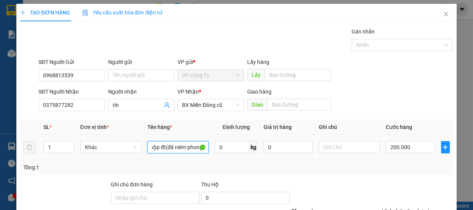
scroll to position [0, 8]
type input "1 hộp đt(đã niêm phong)"
click at [388, 147] on input "200.000" at bounding box center [409, 147] width 49 height 12
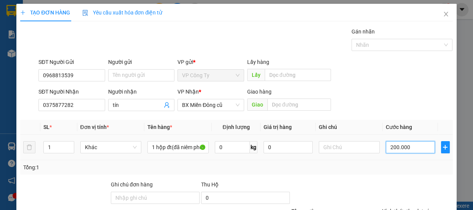
type input "0"
type input "00.000"
type input "100.000"
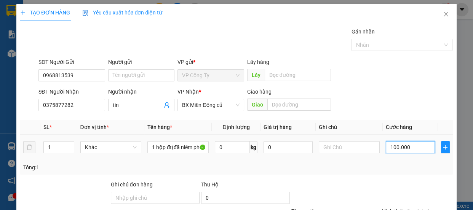
scroll to position [71, 0]
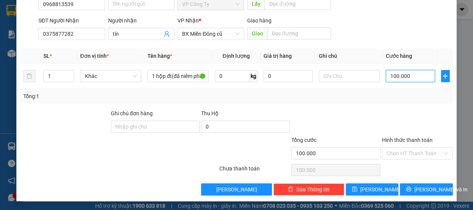
type input "100.000"
click at [388, 140] on label "Hình thức thanh toán" at bounding box center [407, 140] width 51 height 6
click at [388, 148] on input "Hình thức thanh toán" at bounding box center [414, 153] width 56 height 11
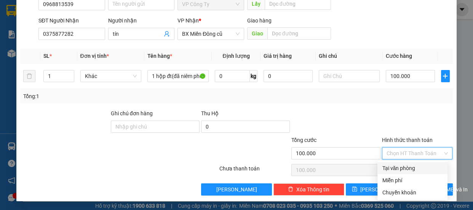
click at [395, 171] on div "Tại văn phòng" at bounding box center [412, 168] width 61 height 8
type input "0"
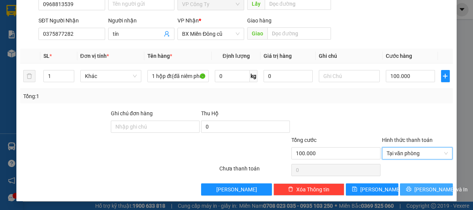
click at [405, 185] on button "[PERSON_NAME] và In" at bounding box center [426, 189] width 53 height 12
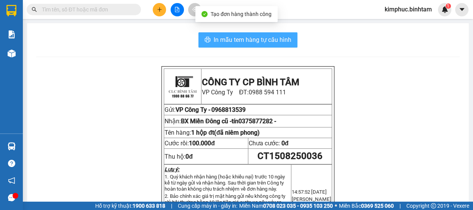
click at [263, 43] on span "In mẫu tem hàng tự cấu hình" at bounding box center [252, 40] width 78 height 10
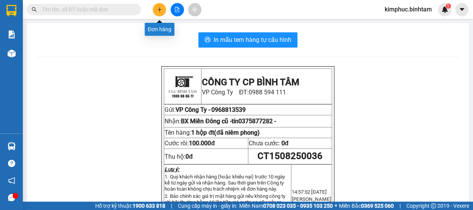
click at [162, 11] on button at bounding box center [159, 9] width 13 height 13
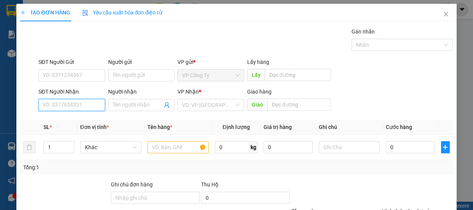
click at [84, 102] on input "SĐT Người Nhận" at bounding box center [71, 105] width 67 height 12
type input "0937508780"
click at [83, 106] on input "0937508780" at bounding box center [71, 105] width 67 height 12
click at [94, 119] on div "0937508780 - trung dức" at bounding box center [71, 120] width 57 height 8
type input "trung dức"
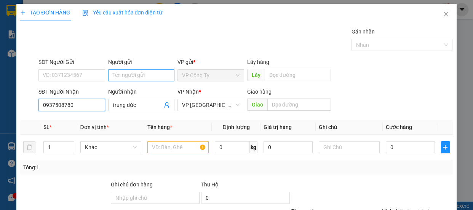
type input "0937508780"
click at [130, 75] on input "Người gửi" at bounding box center [141, 75] width 67 height 12
type input "80.000"
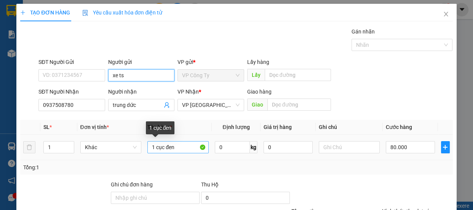
type input "xe ts"
click at [185, 145] on input "1 cục đen" at bounding box center [177, 147] width 61 height 12
type input "1"
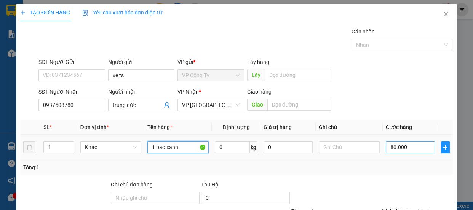
type input "1 bao xanh"
click at [391, 147] on input "80.000" at bounding box center [409, 147] width 49 height 12
click at [389, 148] on input "80.000" at bounding box center [409, 147] width 49 height 12
click at [389, 149] on input "80.000" at bounding box center [409, 147] width 49 height 12
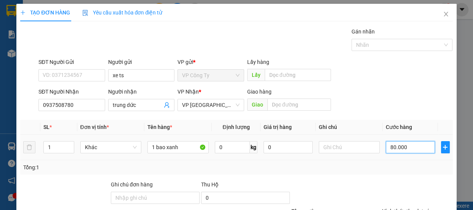
type input "0"
type input "0.000"
type input "10.000"
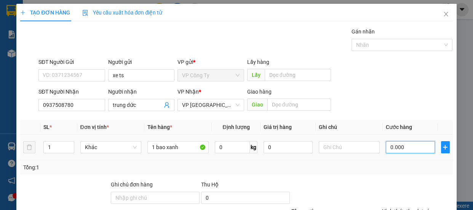
type input "10.000"
type input "120.000"
type input "10.000"
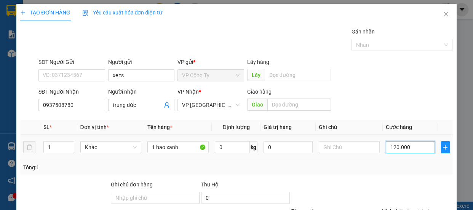
type input "10.000"
type input "100.000"
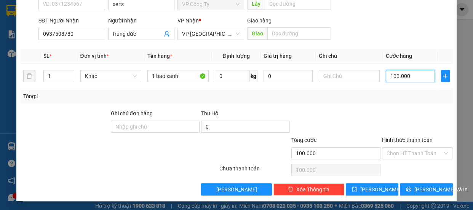
type input "100.000"
click at [403, 141] on label "Hình thức thanh toán" at bounding box center [407, 140] width 51 height 6
click at [403, 148] on input "Hình thức thanh toán" at bounding box center [414, 153] width 56 height 11
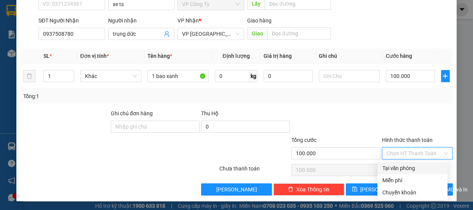
click at [401, 167] on div "Tại văn phòng" at bounding box center [412, 168] width 61 height 8
type input "0"
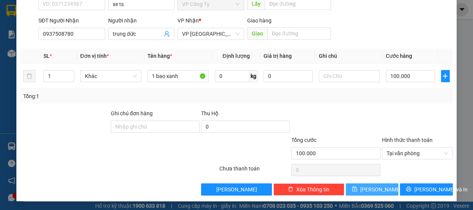
click at [388, 187] on button "[PERSON_NAME]" at bounding box center [371, 189] width 53 height 12
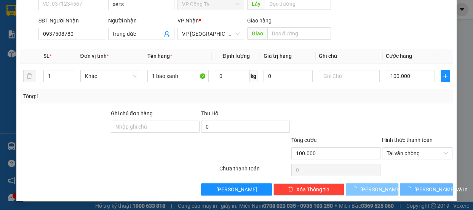
type input "0"
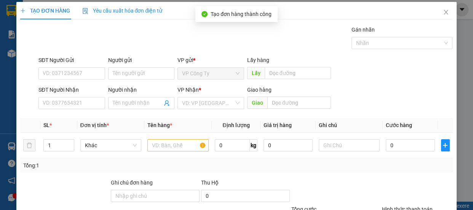
scroll to position [0, 0]
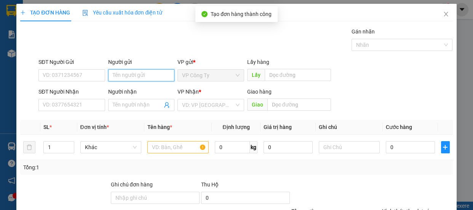
click at [161, 73] on input "Người gửi" at bounding box center [141, 75] width 67 height 12
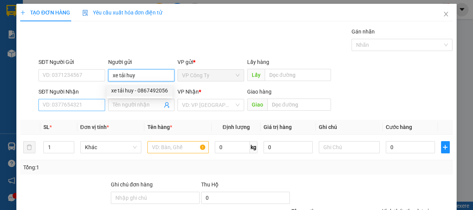
type input "xe tải huy"
click at [87, 106] on input "SĐT Người Nhận" at bounding box center [71, 105] width 67 height 12
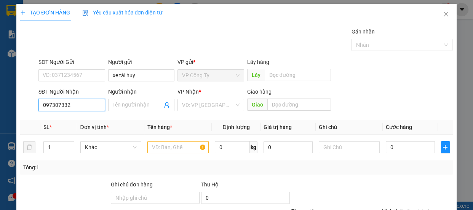
type input "0973073327"
click at [96, 114] on div "0973073327 - [PERSON_NAME]" at bounding box center [80, 120] width 84 height 12
type input "[PERSON_NAME]"
type input "410.000"
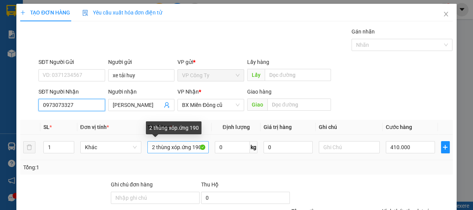
type input "0973073327"
click at [199, 148] on input "2 thùng xóp.ứng 190" at bounding box center [177, 147] width 61 height 12
click at [198, 148] on input "2 thùng xóp.ứng" at bounding box center [177, 147] width 61 height 12
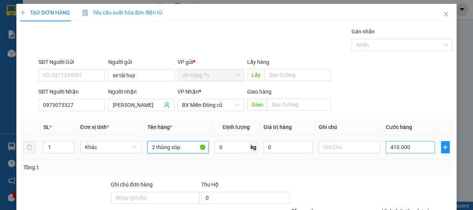
type input "2 thùng xóp."
click at [392, 145] on input "410.000" at bounding box center [409, 147] width 49 height 12
type input "40.000"
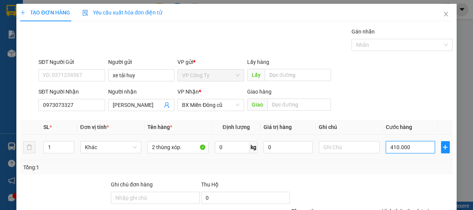
type input "40.000"
type input "0"
type input "0.000"
type input "20.000"
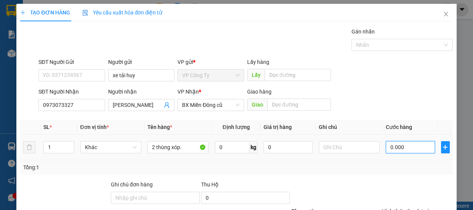
type input "20.000"
type input "230.000"
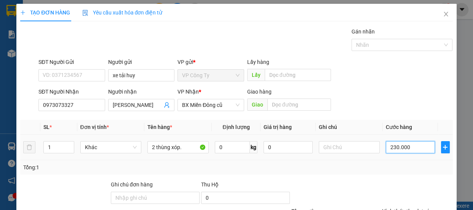
click at [387, 147] on input "230.000" at bounding box center [409, 147] width 49 height 12
click at [390, 147] on input "230.000" at bounding box center [409, 147] width 49 height 12
type input "30.000"
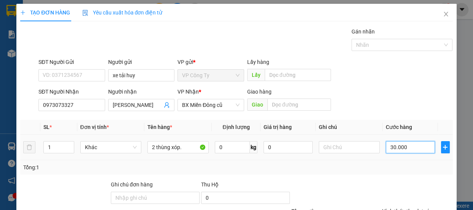
type input "130.000"
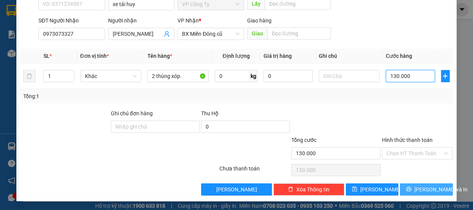
type input "130.000"
click at [436, 189] on button "[PERSON_NAME] và In" at bounding box center [426, 189] width 53 height 12
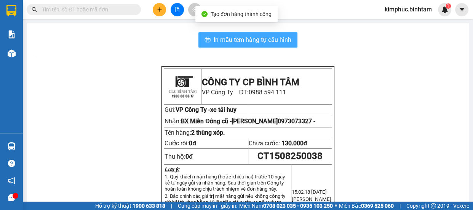
click at [253, 44] on span "In mẫu tem hàng tự cấu hình" at bounding box center [252, 40] width 78 height 10
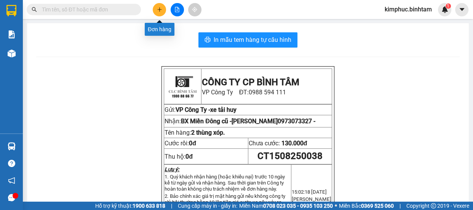
click at [161, 8] on icon "plus" at bounding box center [159, 9] width 5 height 5
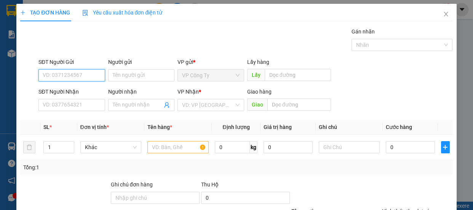
click at [77, 73] on input "SĐT Người Gửi" at bounding box center [71, 75] width 67 height 12
click at [81, 72] on input "0905236595" at bounding box center [71, 75] width 67 height 12
click at [82, 74] on input "0905236595" at bounding box center [71, 75] width 67 height 12
click at [82, 75] on input "0905236595" at bounding box center [71, 75] width 67 height 12
click at [82, 76] on input "0905236595" at bounding box center [71, 75] width 67 height 12
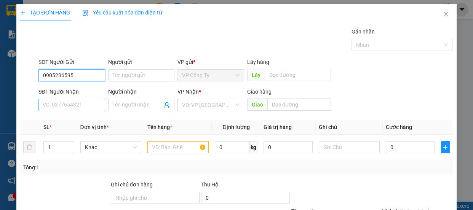
type input "0905236595"
click at [70, 105] on input "SĐT Người Nhận" at bounding box center [71, 105] width 67 height 12
type input "0903629935"
click at [79, 105] on input "0903629935" at bounding box center [71, 105] width 67 height 12
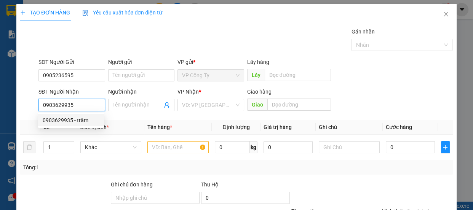
click at [80, 105] on input "0903629935" at bounding box center [71, 105] width 67 height 12
click at [83, 122] on div "0903629935 - trâm" at bounding box center [71, 120] width 57 height 8
type input "trâm"
type input "40.000"
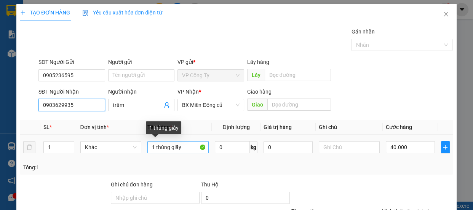
type input "0903629935"
click at [188, 146] on input "1 thùng giấy" at bounding box center [177, 147] width 61 height 12
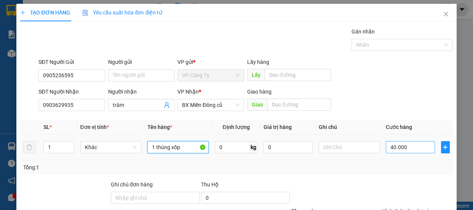
type input "1 thùng xốp"
click at [389, 144] on input "40.000" at bounding box center [409, 147] width 49 height 12
click at [389, 145] on input "40.000" at bounding box center [409, 147] width 49 height 12
type input "0"
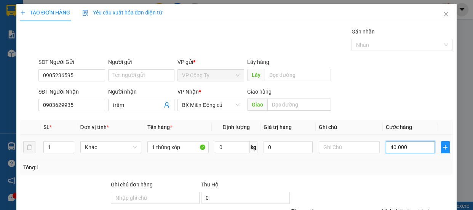
type input "0.000"
type input "50.000"
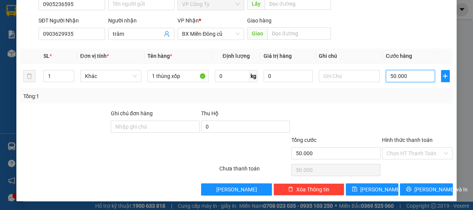
type input "50.000"
click at [408, 137] on label "Hình thức thanh toán" at bounding box center [407, 140] width 51 height 6
click at [408, 148] on input "Hình thức thanh toán" at bounding box center [414, 153] width 56 height 11
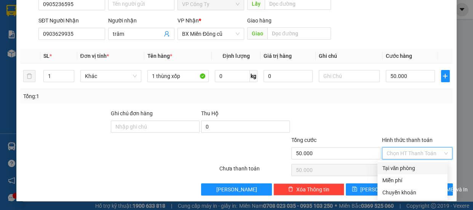
click at [401, 167] on div "Tại văn phòng" at bounding box center [412, 168] width 61 height 8
type input "0"
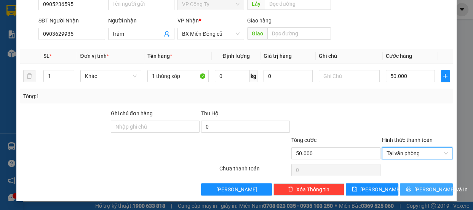
click at [404, 185] on button "[PERSON_NAME] và In" at bounding box center [426, 189] width 53 height 12
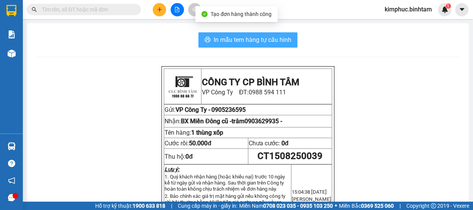
click at [279, 39] on span "In mẫu tem hàng tự cấu hình" at bounding box center [252, 40] width 78 height 10
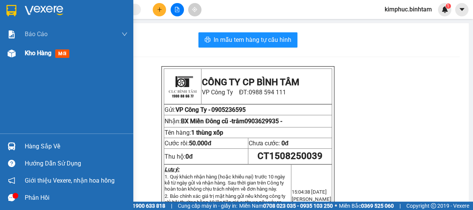
click at [34, 56] on span "Kho hàng" at bounding box center [38, 52] width 27 height 7
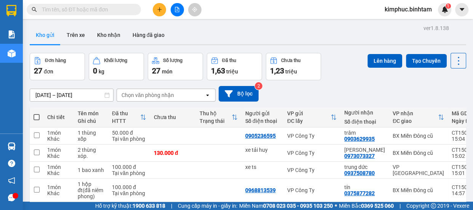
scroll to position [142, 0]
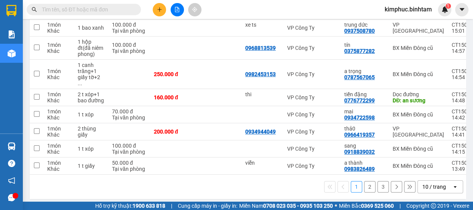
click at [377, 184] on button "3" at bounding box center [382, 186] width 11 height 11
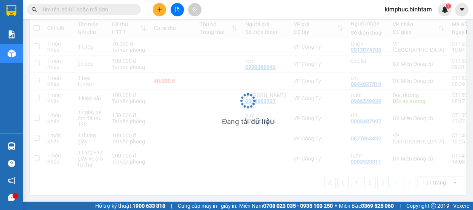
scroll to position [91, 0]
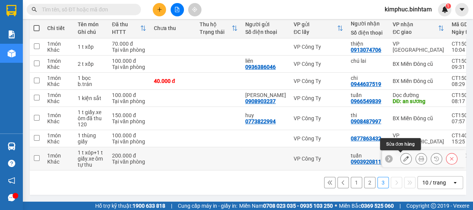
click at [403, 156] on icon at bounding box center [405, 158] width 5 height 5
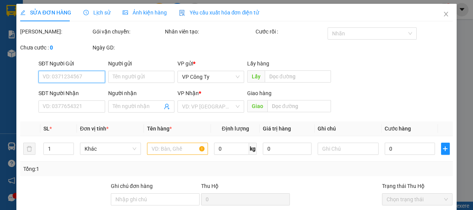
type input "0903920811"
type input "tuấn"
type input "200.000"
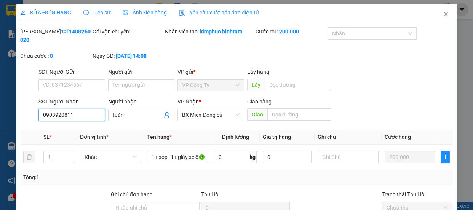
click at [82, 118] on input "0903920811" at bounding box center [71, 115] width 67 height 12
type input "0"
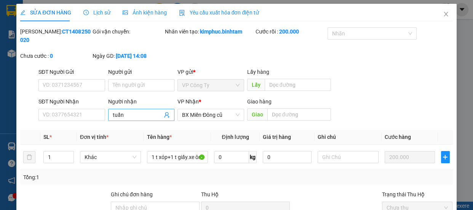
click at [134, 116] on input "tuấn" at bounding box center [138, 115] width 50 height 8
type input "t"
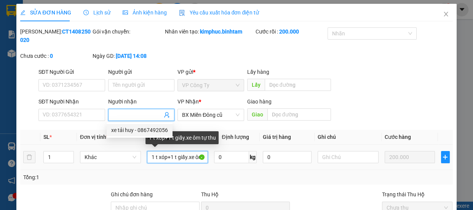
click at [194, 160] on input "1 t xóp+1 t giấy.xe ôm tự thu" at bounding box center [177, 157] width 61 height 12
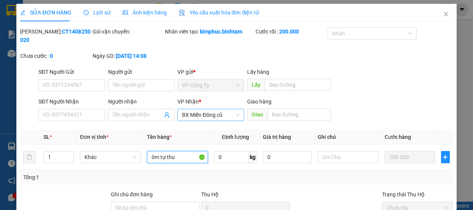
click at [206, 119] on span "BX Miền Đông cũ" at bounding box center [210, 114] width 57 height 11
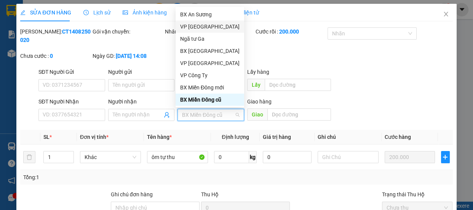
click at [204, 27] on div "VP [GEOGRAPHIC_DATA]" at bounding box center [209, 26] width 59 height 8
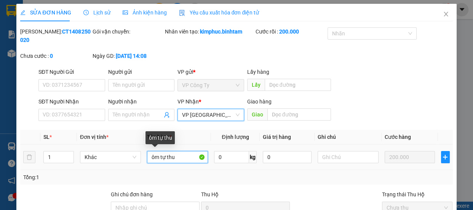
click at [175, 158] on input "ôm tự thu" at bounding box center [177, 157] width 61 height 12
type input "ô"
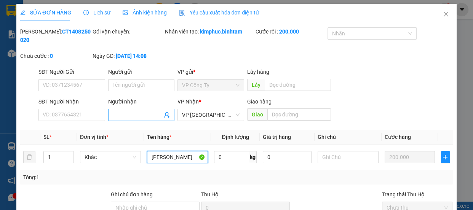
type input "[PERSON_NAME]"
click at [129, 115] on input "Người nhận" at bounding box center [138, 115] width 50 height 8
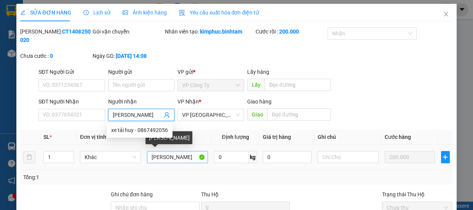
type input "[PERSON_NAME]"
click at [186, 156] on input "[PERSON_NAME]" at bounding box center [177, 157] width 61 height 12
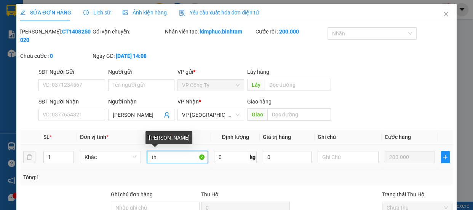
type input "t"
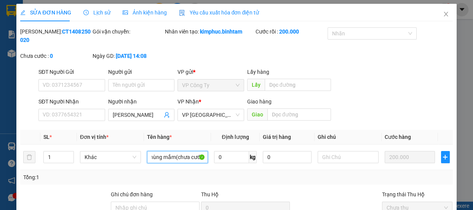
scroll to position [81, 0]
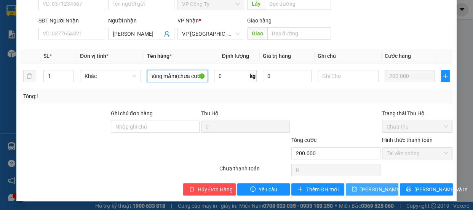
type input "4 thùng mắm(chưa cước)"
click at [385, 186] on span "[PERSON_NAME] thay đổi" at bounding box center [390, 189] width 61 height 8
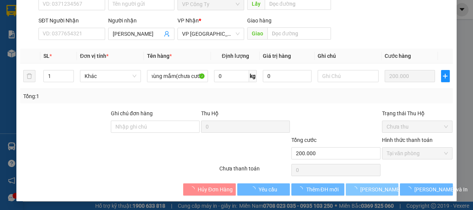
scroll to position [0, 0]
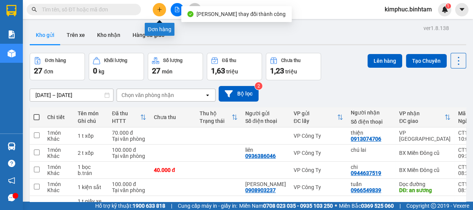
click at [158, 9] on icon "plus" at bounding box center [159, 9] width 5 height 5
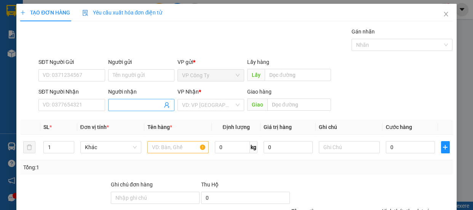
click at [124, 103] on input "Người nhận" at bounding box center [138, 105] width 50 height 8
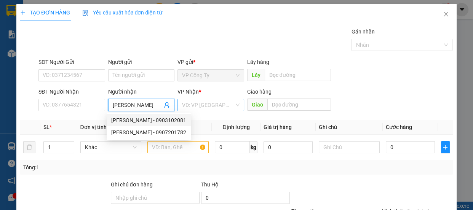
type input "[PERSON_NAME]"
click at [214, 109] on input "search" at bounding box center [208, 104] width 52 height 11
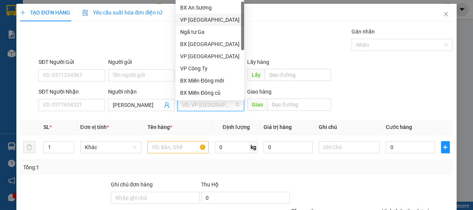
click at [213, 19] on div "VP [GEOGRAPHIC_DATA]" at bounding box center [209, 20] width 59 height 8
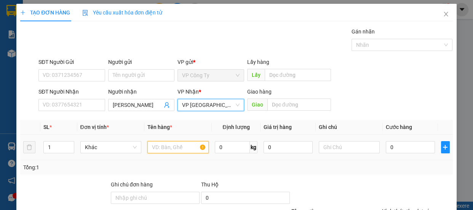
click at [182, 148] on input "text" at bounding box center [177, 147] width 61 height 12
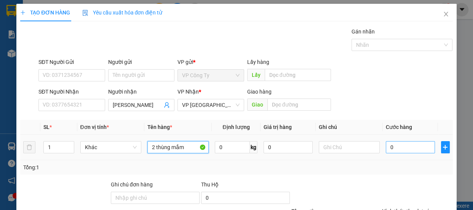
type input "2 thùng mắm"
click at [385, 148] on input "0" at bounding box center [409, 147] width 49 height 12
type input "10"
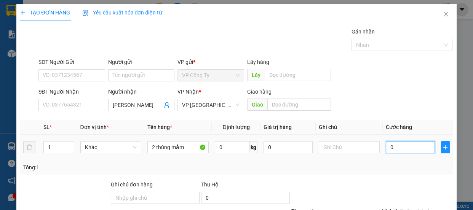
type input "10"
type input "100"
type input "1.000"
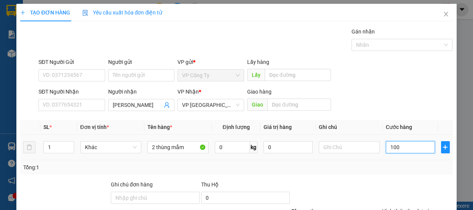
type input "1.000"
type input "10.000"
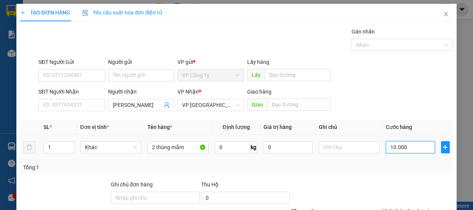
type input "100.000"
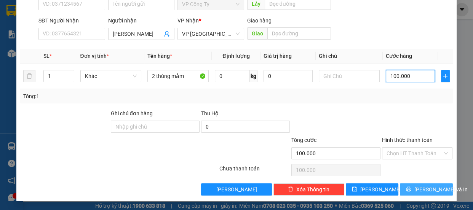
type input "100.000"
click at [404, 187] on button "[PERSON_NAME] và In" at bounding box center [426, 189] width 53 height 12
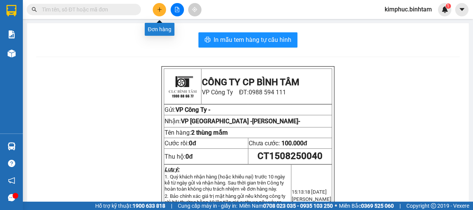
click at [164, 10] on button at bounding box center [159, 9] width 13 height 13
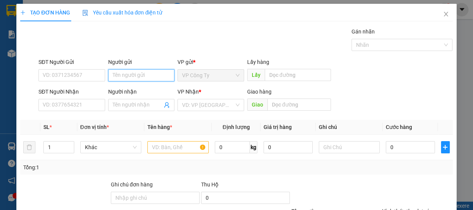
click at [133, 74] on input "Người gửi" at bounding box center [141, 75] width 67 height 12
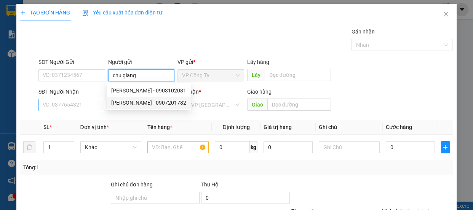
type input "chụ giang"
click at [84, 102] on input "SĐT Người Nhận" at bounding box center [71, 105] width 67 height 12
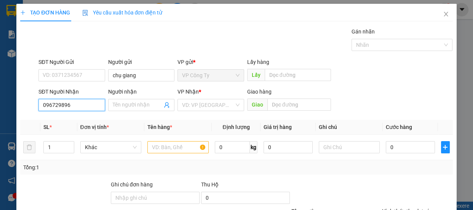
type input "0967298968"
click at [85, 103] on input "0967298968" at bounding box center [71, 105] width 67 height 12
click at [86, 104] on input "0967298968" at bounding box center [71, 105] width 67 height 12
click at [87, 105] on input "0967298968" at bounding box center [71, 105] width 67 height 12
click at [84, 118] on div "0967298968 - tuấn" at bounding box center [71, 120] width 57 height 8
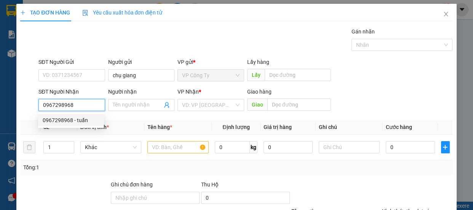
type input "tuấn"
type input "vạn phúc"
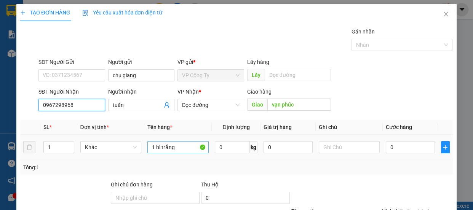
type input "0967298968"
click at [179, 148] on input "1 bì trắng" at bounding box center [177, 147] width 61 height 12
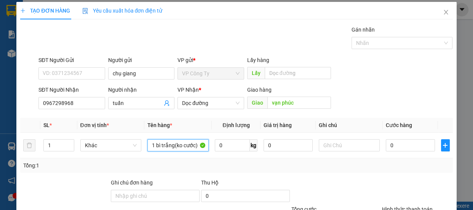
scroll to position [71, 0]
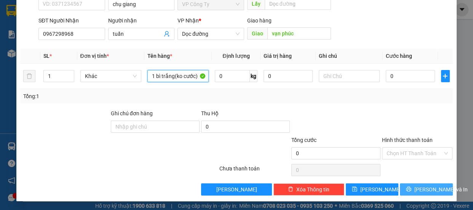
type input "1 bì trắng(ko cước)"
click at [411, 188] on icon "printer" at bounding box center [408, 188] width 5 height 5
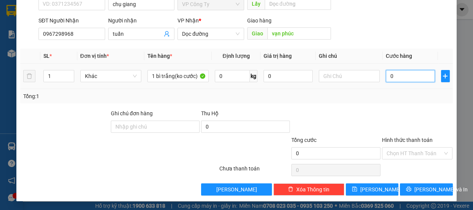
click at [404, 76] on input "0" at bounding box center [409, 76] width 49 height 12
click at [404, 77] on input "0" at bounding box center [409, 76] width 49 height 12
type input "0"
type input "1"
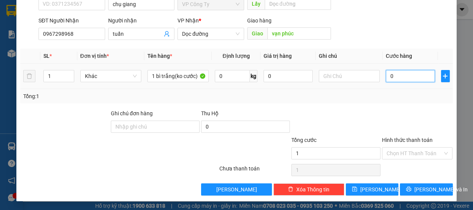
type input "01"
type input "10"
type input "010"
type input "10.000"
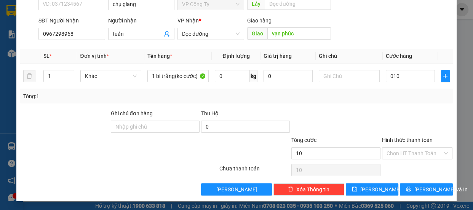
type input "10.000"
click at [405, 138] on label "Hình thức thanh toán" at bounding box center [407, 140] width 51 height 6
click at [405, 148] on input "Hình thức thanh toán" at bounding box center [414, 153] width 56 height 11
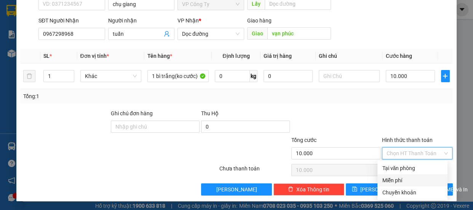
click at [397, 178] on div "Miễn phí" at bounding box center [412, 180] width 61 height 8
type input "0"
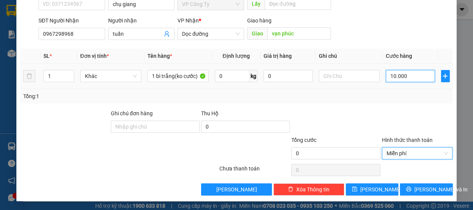
click at [390, 78] on input "10.000" at bounding box center [409, 76] width 49 height 12
click at [390, 79] on input "10.000" at bounding box center [409, 76] width 49 height 12
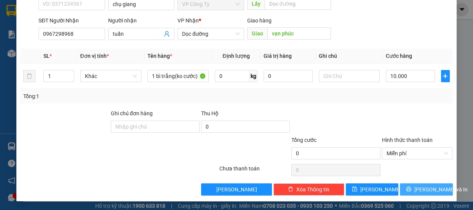
click at [409, 192] on button "[PERSON_NAME] và In" at bounding box center [426, 189] width 53 height 12
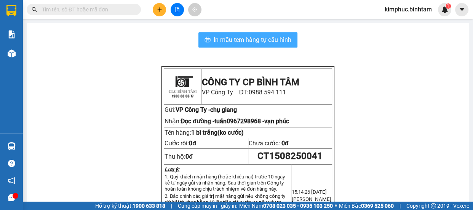
click at [266, 38] on span "In mẫu tem hàng tự cấu hình" at bounding box center [252, 40] width 78 height 10
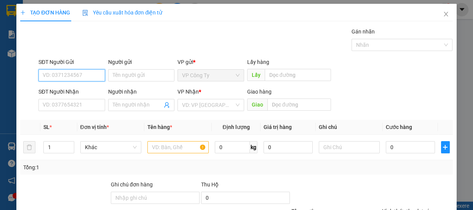
click at [81, 77] on input "SĐT Người Gửi" at bounding box center [71, 75] width 67 height 12
click at [89, 76] on input "0835919647" at bounding box center [71, 75] width 67 height 12
click at [89, 73] on input "0835919647" at bounding box center [71, 75] width 67 height 12
type input "0835919647"
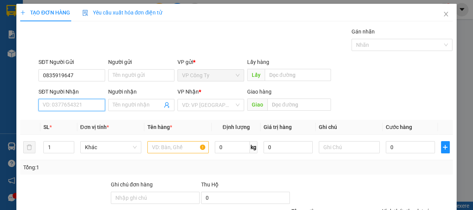
click at [76, 102] on input "SĐT Người Nhận" at bounding box center [71, 105] width 67 height 12
type input "0975594549"
click at [80, 104] on input "0975594549" at bounding box center [71, 105] width 67 height 12
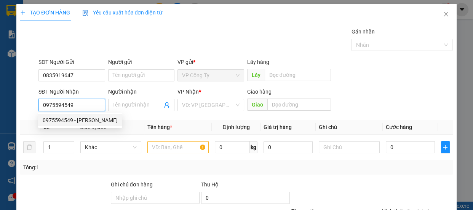
click at [80, 105] on input "0975594549" at bounding box center [71, 105] width 67 height 12
click at [84, 120] on div "0975594549 - ngọc trâm" at bounding box center [80, 120] width 75 height 8
type input "ngọc trâm"
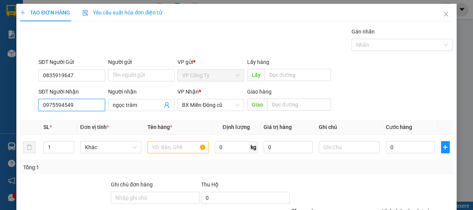
type input "70.000"
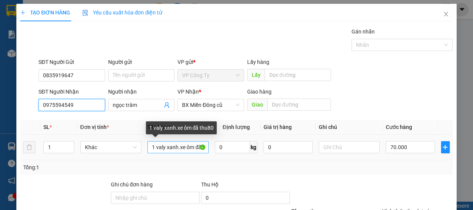
type input "0975594549"
click at [175, 149] on input "1 valy xanh.xe ôm đã thu80" at bounding box center [177, 147] width 61 height 12
click at [204, 145] on input "1 t xóp.xe ôm đã thu80" at bounding box center [177, 147] width 61 height 12
click at [204, 145] on input "1 t xóp.xe ôm đã thu8" at bounding box center [177, 147] width 61 height 12
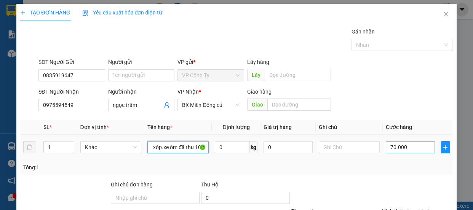
type input "1 t xóp.xe ôm đã thu 100"
click at [391, 145] on input "70.000" at bounding box center [409, 147] width 49 height 12
click at [389, 145] on input "70.000" at bounding box center [409, 147] width 49 height 12
type input "0"
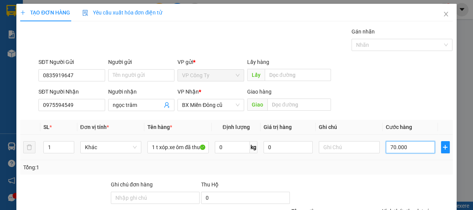
type input "0"
type input "0.000"
type input "10.000"
type input "100.000"
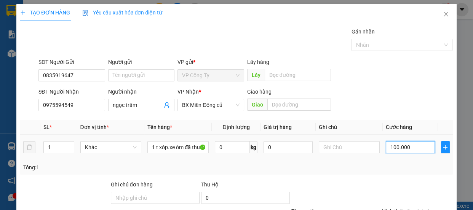
type input "100.000"
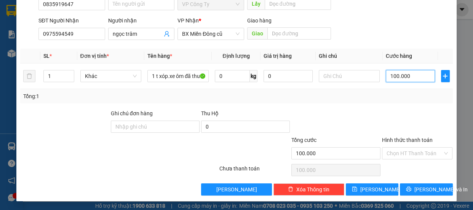
type input "100.000"
click at [406, 139] on label "Hình thức thanh toán" at bounding box center [407, 140] width 51 height 6
click at [406, 148] on input "Hình thức thanh toán" at bounding box center [414, 153] width 56 height 11
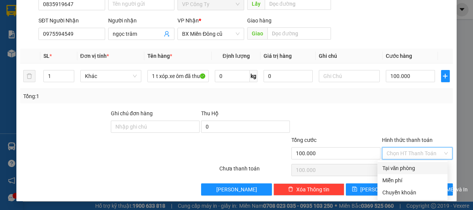
click at [407, 167] on div "Tại văn phòng" at bounding box center [412, 168] width 61 height 8
type input "0"
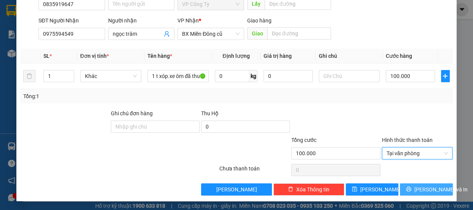
click at [410, 188] on icon "printer" at bounding box center [408, 188] width 5 height 5
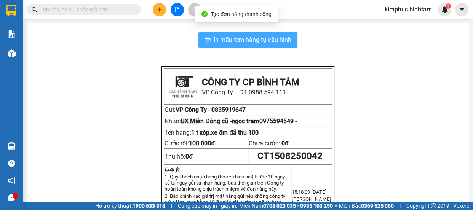
click at [272, 39] on span "In mẫu tem hàng tự cấu hình" at bounding box center [252, 40] width 78 height 10
click at [269, 44] on span "In mẫu tem hàng tự cấu hình" at bounding box center [252, 40] width 78 height 10
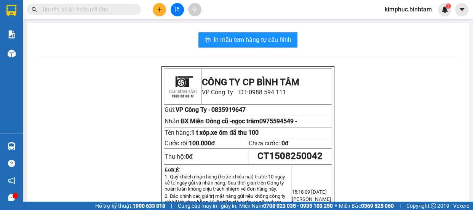
click at [164, 7] on button at bounding box center [159, 9] width 13 height 13
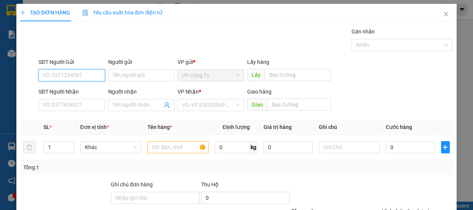
click at [60, 77] on input "SĐT Người Gửi" at bounding box center [71, 75] width 67 height 12
click at [131, 75] on input "Người gửi" at bounding box center [141, 75] width 67 height 12
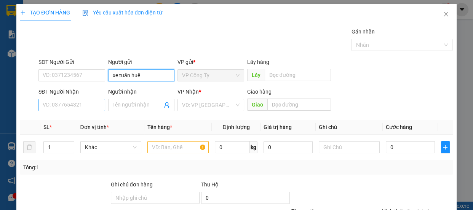
type input "xe tuấn huê"
click at [91, 107] on input "SĐT Người Nhận" at bounding box center [71, 105] width 67 height 12
type input "0908051278"
click at [95, 108] on input "0908051278" at bounding box center [71, 105] width 67 height 12
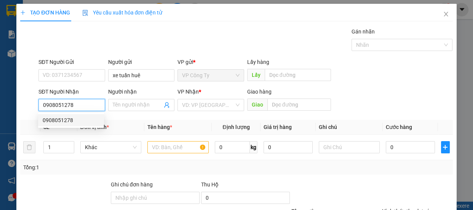
click at [96, 108] on input "0908051278" at bounding box center [71, 105] width 67 height 12
click at [94, 116] on div "0908051278" at bounding box center [71, 120] width 57 height 8
type input "100.000"
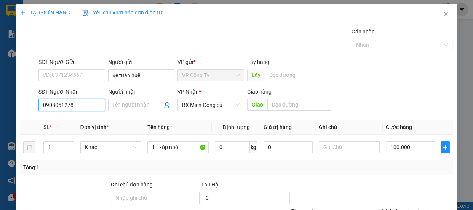
scroll to position [71, 0]
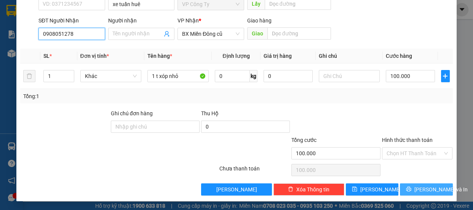
type input "0908051278"
click at [417, 187] on span "[PERSON_NAME] và In" at bounding box center [440, 189] width 53 height 8
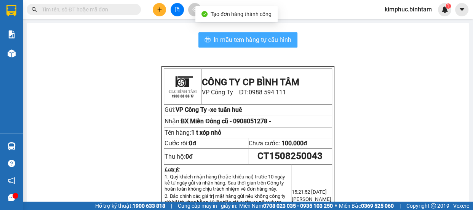
click at [252, 38] on span "In mẫu tem hàng tự cấu hình" at bounding box center [252, 40] width 78 height 10
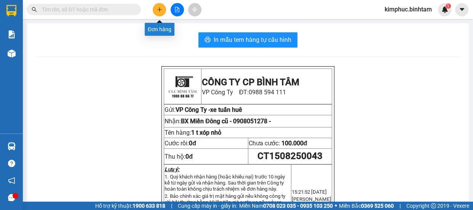
click at [157, 8] on icon "plus" at bounding box center [159, 9] width 5 height 5
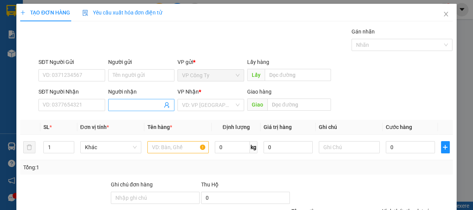
click at [128, 104] on input "Người nhận" at bounding box center [138, 105] width 50 height 8
type input "[PERSON_NAME]"
click at [189, 103] on input "search" at bounding box center [208, 104] width 52 height 11
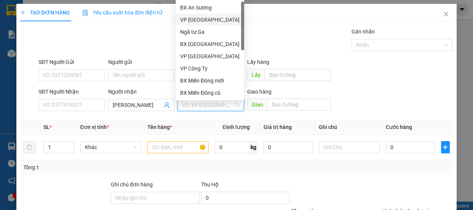
click at [207, 19] on div "VP [GEOGRAPHIC_DATA]" at bounding box center [209, 20] width 59 height 8
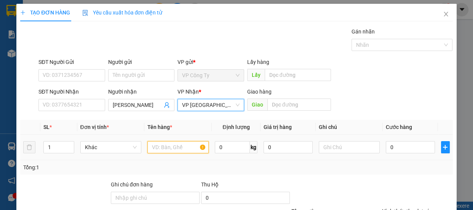
click at [171, 144] on input "text" at bounding box center [177, 147] width 61 height 12
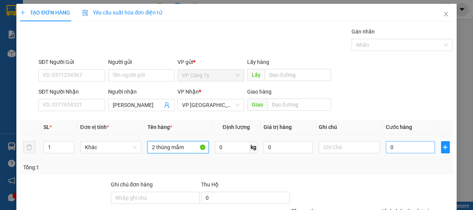
type input "2 thùng mắm"
click at [388, 146] on input "0" at bounding box center [409, 147] width 49 height 12
click at [386, 146] on input "0" at bounding box center [409, 147] width 49 height 12
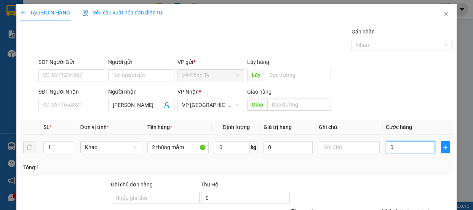
type input "1"
type input "10"
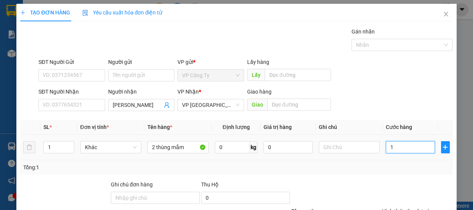
type input "10"
type input "100"
type input "1.000"
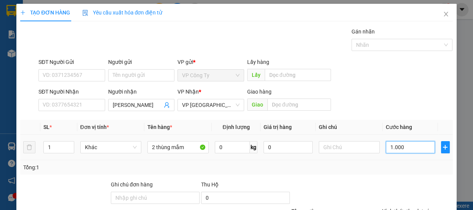
type input "1.000"
type input "10.000"
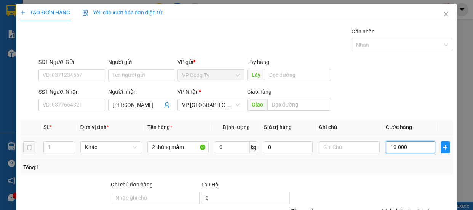
type input "100.000"
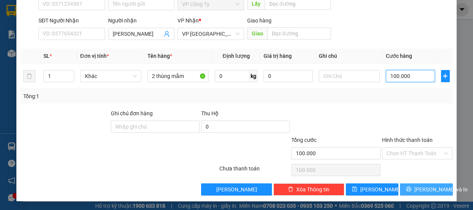
type input "100.000"
click at [411, 191] on icon "printer" at bounding box center [408, 188] width 5 height 5
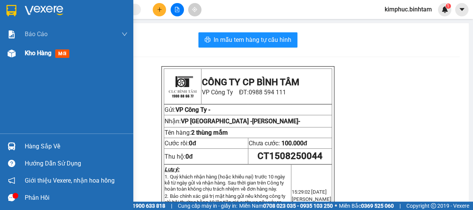
click at [33, 55] on span "Kho hàng" at bounding box center [38, 52] width 27 height 7
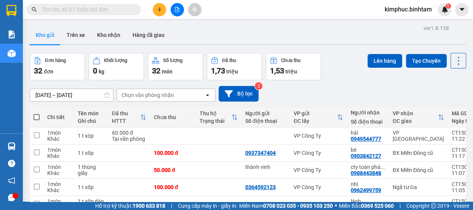
scroll to position [137, 0]
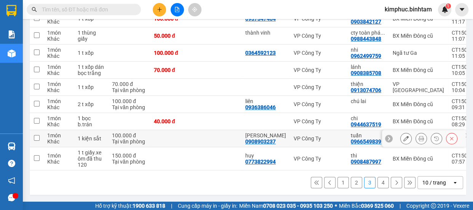
click at [43, 135] on td "1 món Khác" at bounding box center [58, 138] width 30 height 17
checkbox input "true"
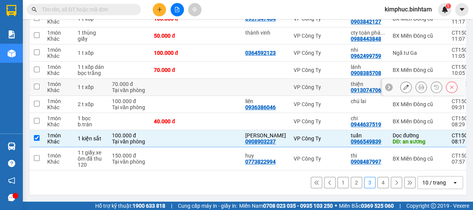
click at [38, 84] on input "checkbox" at bounding box center [37, 87] width 6 height 6
checkbox input "true"
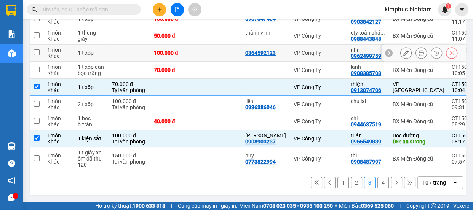
click at [38, 49] on input "checkbox" at bounding box center [37, 52] width 6 height 6
checkbox input "true"
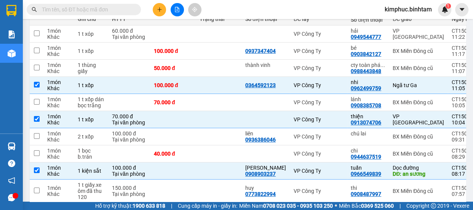
scroll to position [67, 0]
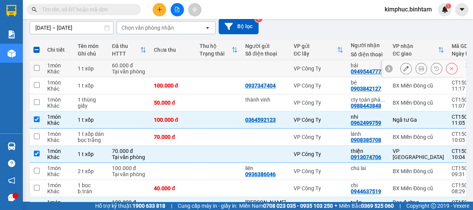
click at [35, 68] on input "checkbox" at bounding box center [37, 68] width 6 height 6
checkbox input "true"
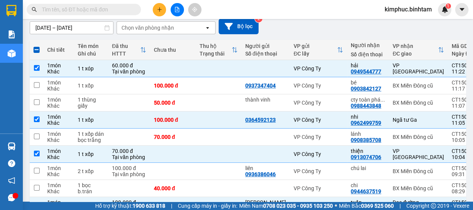
scroll to position [0, 0]
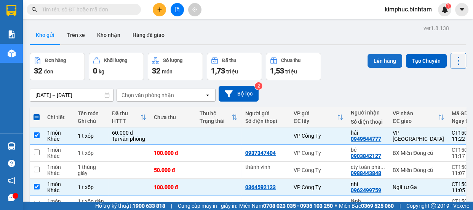
click at [373, 61] on button "Lên hàng" at bounding box center [384, 61] width 35 height 14
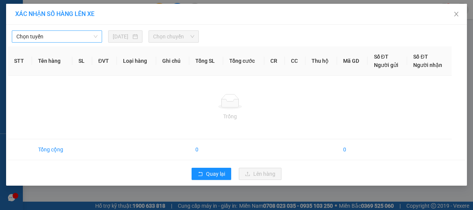
click at [74, 36] on span "Chọn tuyến" at bounding box center [56, 36] width 81 height 11
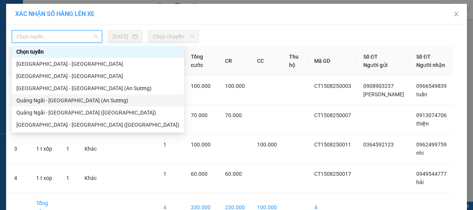
click at [62, 100] on div "Quảng Ngãi - Sài Gòn (An Sương)" at bounding box center [97, 100] width 163 height 8
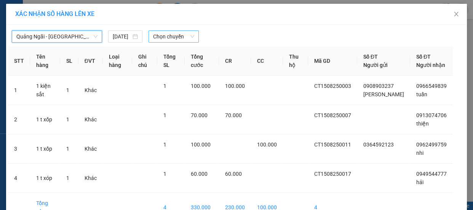
click at [167, 36] on span "Chọn chuyến" at bounding box center [173, 36] width 41 height 11
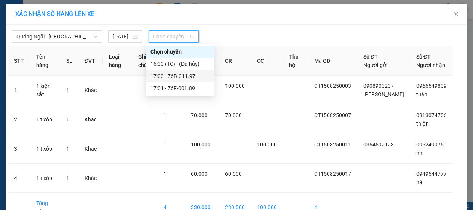
click at [188, 78] on div "17:00 - 76B-011.97" at bounding box center [179, 76] width 59 height 8
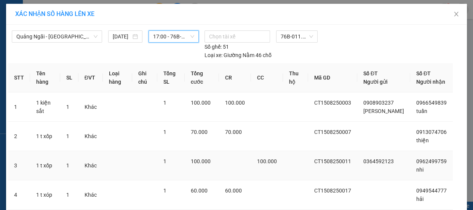
scroll to position [72, 0]
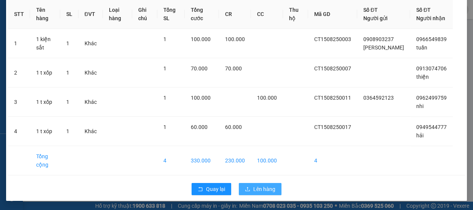
click at [255, 186] on span "Lên hàng" at bounding box center [264, 189] width 22 height 8
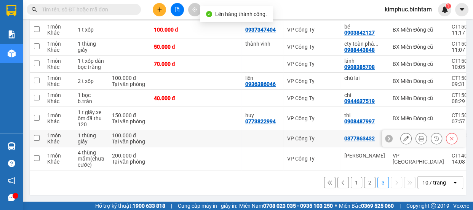
scroll to position [108, 0]
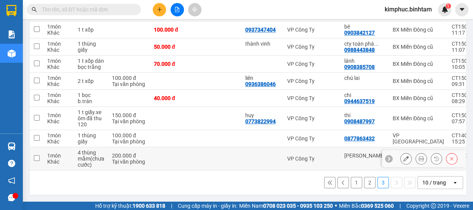
click at [38, 158] on input "checkbox" at bounding box center [37, 158] width 6 height 6
checkbox input "true"
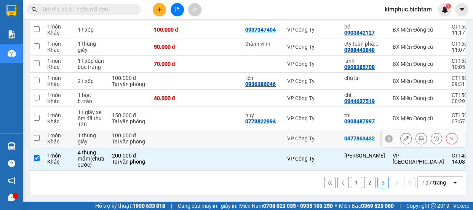
click at [35, 136] on input "checkbox" at bounding box center [37, 138] width 6 height 6
checkbox input "true"
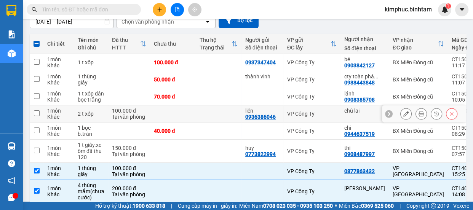
scroll to position [39, 0]
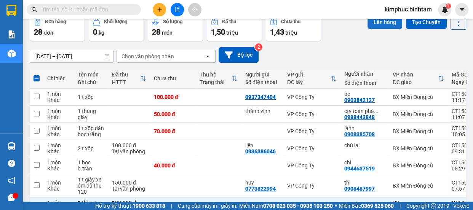
click at [376, 24] on button "Lên hàng" at bounding box center [384, 22] width 35 height 14
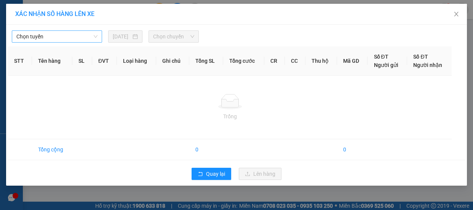
click at [47, 34] on span "Chọn tuyến" at bounding box center [56, 36] width 81 height 11
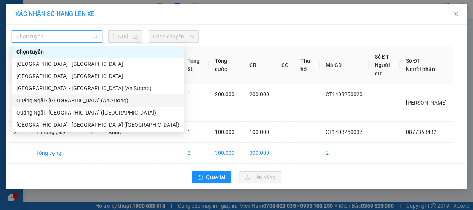
click at [60, 101] on div "Quảng Ngãi - Sài Gòn (An Sương)" at bounding box center [97, 100] width 163 height 8
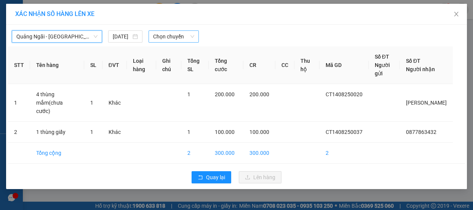
click at [181, 35] on span "Chọn chuyến" at bounding box center [173, 36] width 41 height 11
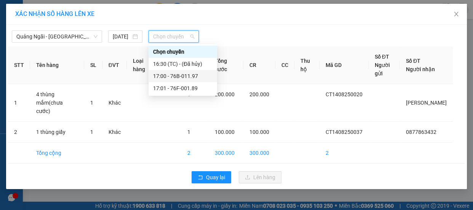
click at [185, 75] on div "17:00 - 76B-011.97" at bounding box center [182, 76] width 59 height 8
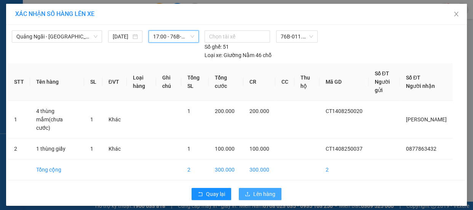
click at [272, 190] on span "Lên hàng" at bounding box center [264, 194] width 22 height 8
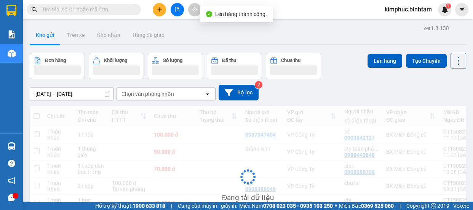
scroll to position [67, 0]
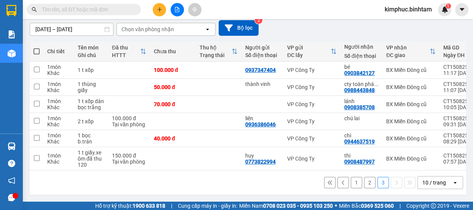
click at [364, 183] on button "2" at bounding box center [369, 182] width 11 height 11
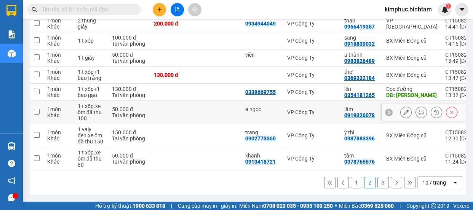
scroll to position [80, 0]
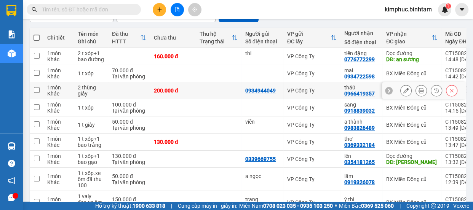
click at [39, 92] on input "checkbox" at bounding box center [37, 90] width 6 height 6
checkbox input "true"
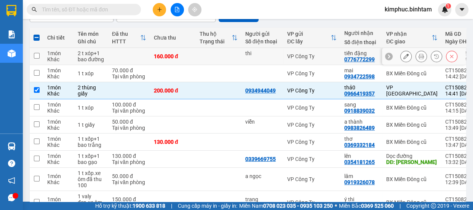
click at [41, 55] on td at bounding box center [37, 56] width 14 height 17
checkbox input "true"
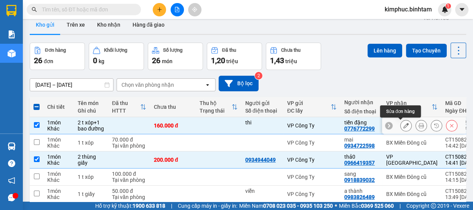
scroll to position [0, 0]
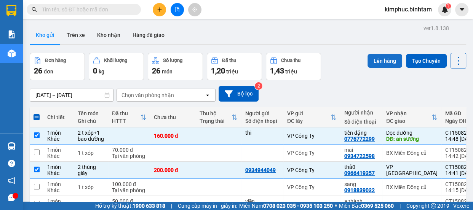
click at [378, 60] on button "Lên hàng" at bounding box center [384, 61] width 35 height 14
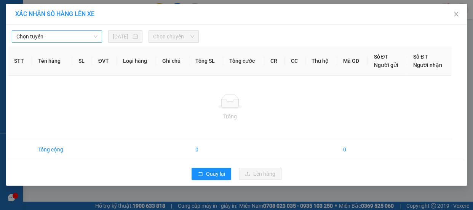
click at [47, 33] on span "Chọn tuyến" at bounding box center [56, 36] width 81 height 11
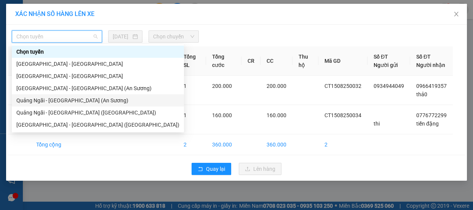
click at [57, 100] on div "Quảng Ngãi - Sài Gòn (An Sương)" at bounding box center [97, 100] width 163 height 8
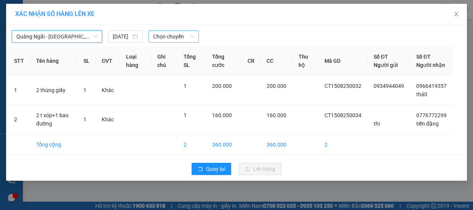
click at [170, 36] on span "Chọn chuyến" at bounding box center [173, 36] width 41 height 11
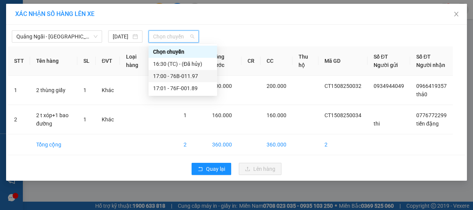
click at [196, 76] on div "17:00 - 76B-011.97" at bounding box center [182, 76] width 59 height 8
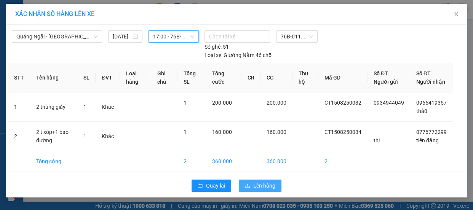
click at [263, 190] on span "Lên hàng" at bounding box center [264, 185] width 22 height 8
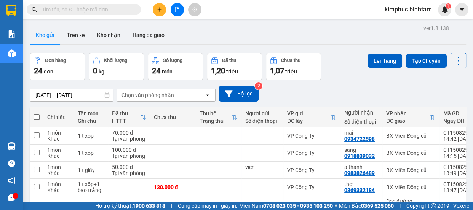
scroll to position [138, 0]
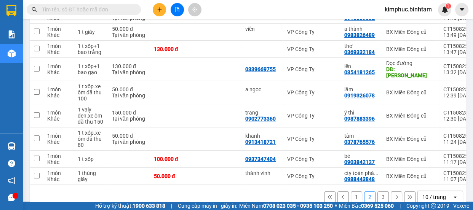
click at [353, 196] on button "1" at bounding box center [355, 196] width 11 height 11
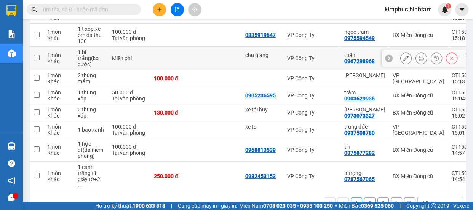
scroll to position [155, 0]
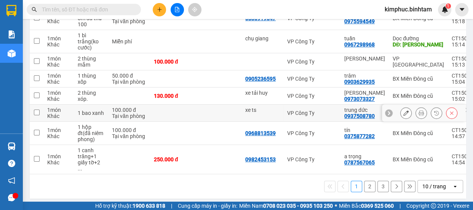
click at [36, 113] on input "checkbox" at bounding box center [37, 113] width 6 height 6
checkbox input "true"
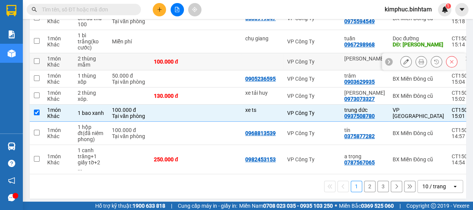
click at [38, 60] on input "checkbox" at bounding box center [37, 61] width 6 height 6
checkbox input "true"
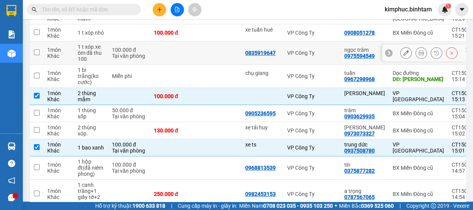
scroll to position [51, 0]
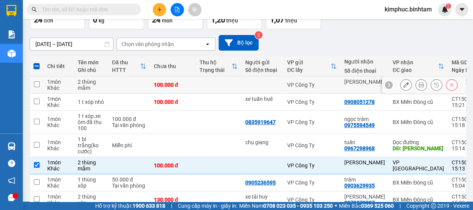
click at [34, 85] on input "checkbox" at bounding box center [37, 84] width 6 height 6
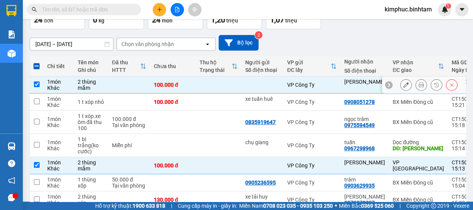
click at [35, 85] on input "checkbox" at bounding box center [37, 84] width 6 height 6
checkbox input "false"
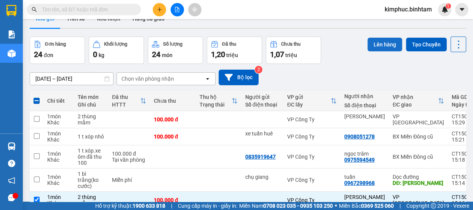
scroll to position [0, 0]
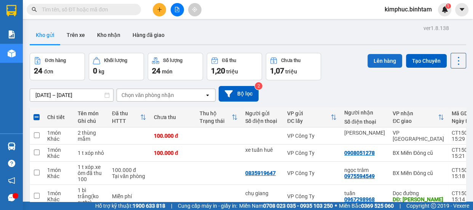
click at [390, 61] on button "Lên hàng" at bounding box center [384, 61] width 35 height 14
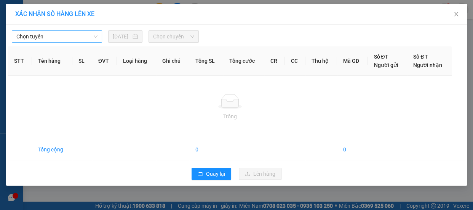
click at [58, 37] on span "Chọn tuyến" at bounding box center [56, 36] width 81 height 11
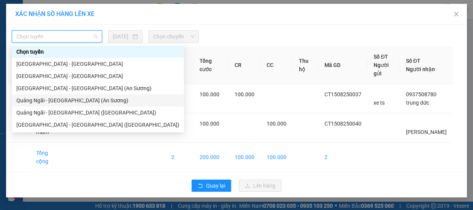
click at [57, 99] on div "Quảng Ngãi - Sài Gòn (An Sương)" at bounding box center [97, 100] width 163 height 8
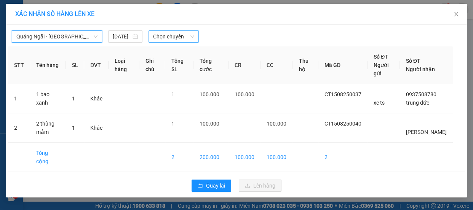
click at [179, 35] on span "Chọn chuyến" at bounding box center [173, 36] width 41 height 11
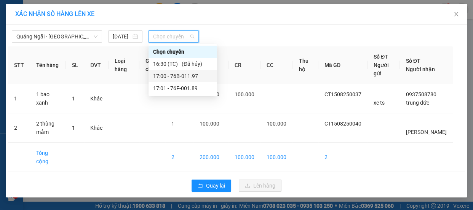
click at [186, 77] on div "17:00 - 76B-011.97" at bounding box center [182, 76] width 59 height 8
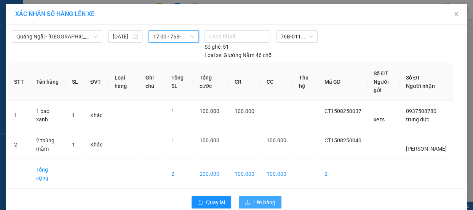
click at [263, 198] on span "Lên hàng" at bounding box center [264, 202] width 22 height 8
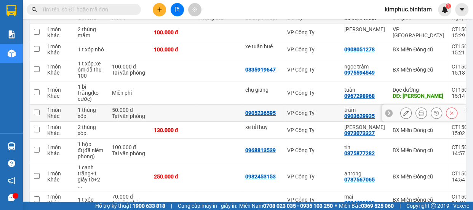
scroll to position [69, 0]
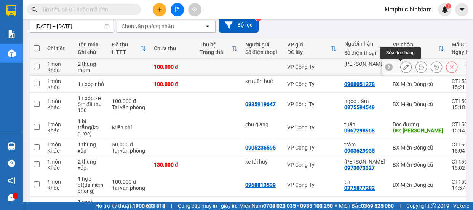
click at [400, 70] on button at bounding box center [405, 66] width 11 height 13
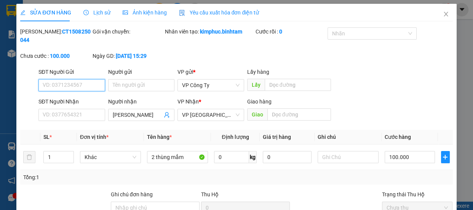
type input "[PERSON_NAME]"
type input "100.000"
click at [148, 114] on input "[PERSON_NAME]" at bounding box center [138, 115] width 50 height 8
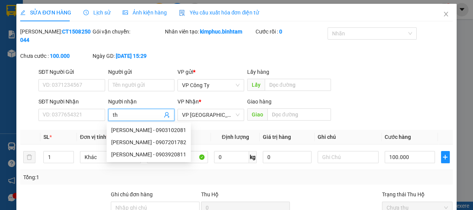
type input "t"
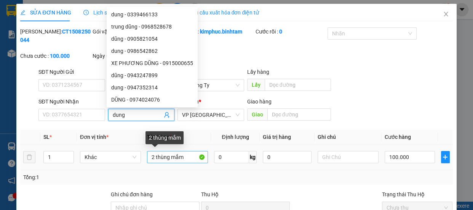
type input "dung"
click at [186, 154] on input "2 thùng mắm" at bounding box center [177, 157] width 61 height 12
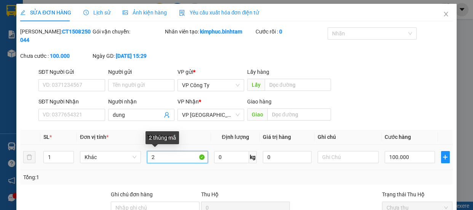
type input "2"
type input "1 thùng giấy"
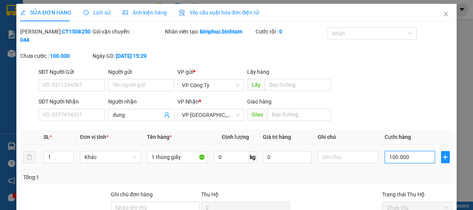
click at [392, 155] on input "100.000" at bounding box center [409, 157] width 50 height 12
click at [391, 156] on input "100.000" at bounding box center [409, 157] width 50 height 12
type input "10.000"
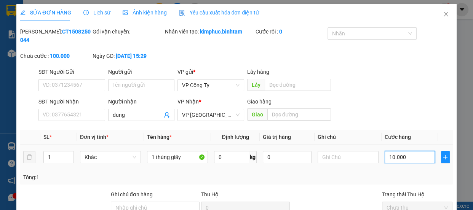
type input "0"
type input "0.000"
type input "40.000"
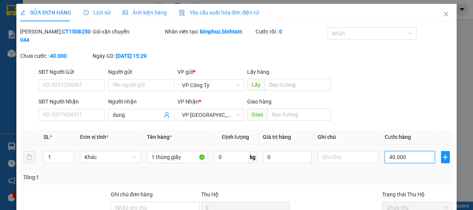
scroll to position [81, 0]
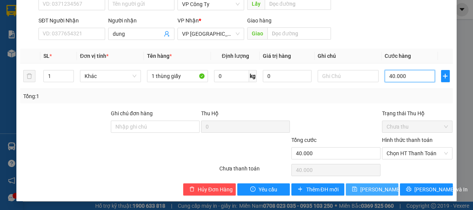
type input "40.000"
click at [387, 189] on button "[PERSON_NAME] thay đổi" at bounding box center [371, 189] width 53 height 12
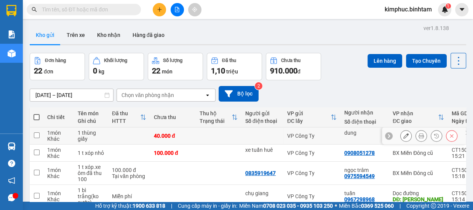
click at [34, 134] on input "checkbox" at bounding box center [37, 135] width 6 height 6
checkbox input "true"
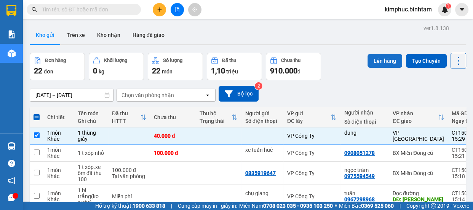
click at [369, 59] on button "Lên hàng" at bounding box center [384, 61] width 35 height 14
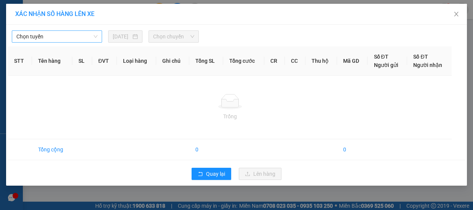
click at [38, 35] on span "Chọn tuyến" at bounding box center [56, 36] width 81 height 11
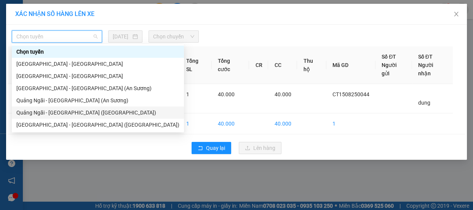
click at [49, 110] on div "Quảng Ngãi - Sài Gòn (Vạn Phúc)" at bounding box center [97, 112] width 163 height 8
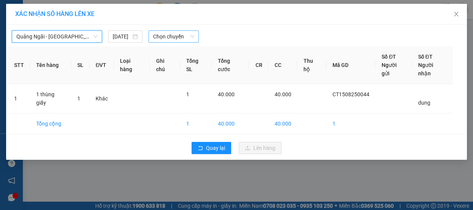
click at [177, 37] on span "Chọn chuyến" at bounding box center [173, 36] width 41 height 11
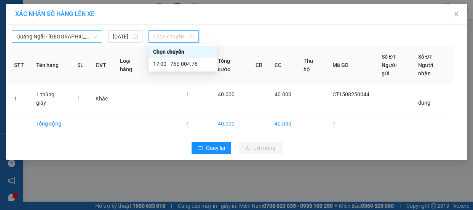
click at [59, 38] on span "Quảng Ngãi - Sài Gòn (Vạn Phúc)" at bounding box center [56, 36] width 81 height 11
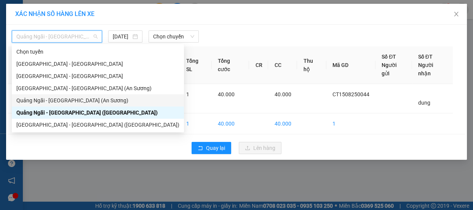
click at [62, 100] on div "Quảng Ngãi - Sài Gòn (An Sương)" at bounding box center [97, 100] width 163 height 8
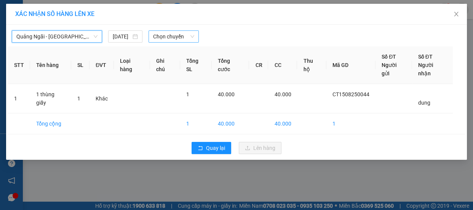
click at [174, 34] on span "Chọn chuyến" at bounding box center [173, 36] width 41 height 11
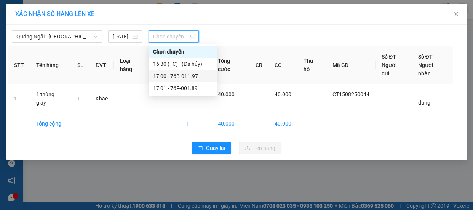
click at [177, 73] on div "17:00 - 76B-011.97" at bounding box center [182, 76] width 59 height 8
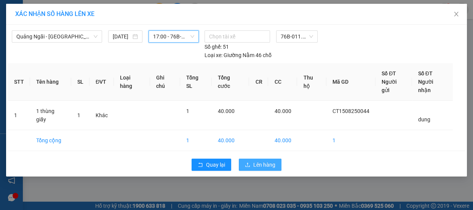
click at [260, 161] on span "Lên hàng" at bounding box center [264, 165] width 22 height 8
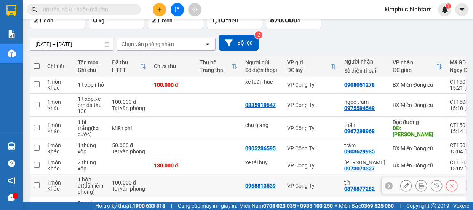
scroll to position [155, 0]
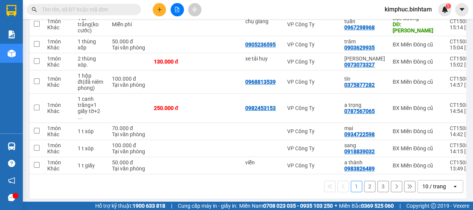
click at [368, 182] on button "2" at bounding box center [369, 186] width 11 height 11
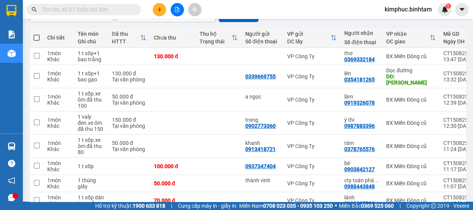
scroll to position [148, 0]
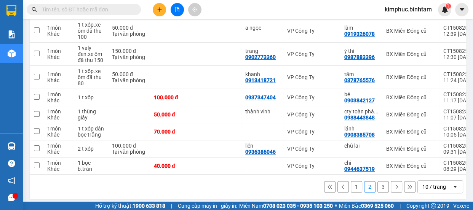
click at [376, 188] on div "1 2 3 10 / trang open" at bounding box center [248, 186] width 430 height 13
click at [377, 185] on button "3" at bounding box center [382, 186] width 11 height 11
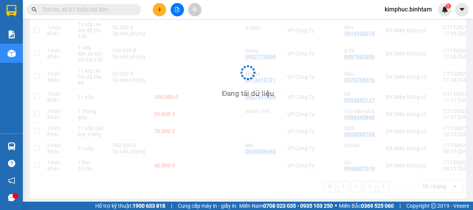
scroll to position [35, 0]
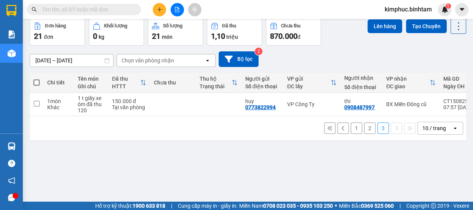
click at [364, 134] on button "2" at bounding box center [369, 128] width 11 height 11
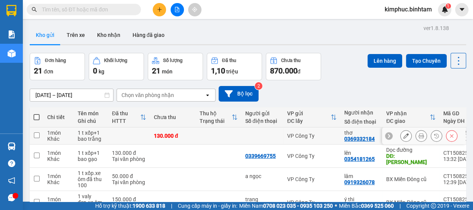
scroll to position [0, 0]
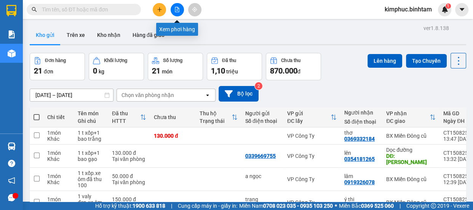
click at [178, 8] on icon "file-add" at bounding box center [177, 9] width 4 height 5
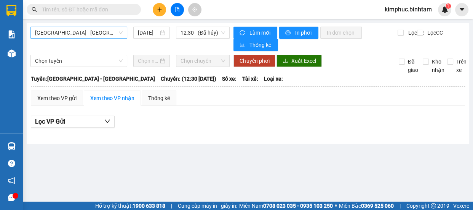
click at [103, 34] on span "Hà Nội - Quảng Ngãi" at bounding box center [79, 32] width 88 height 11
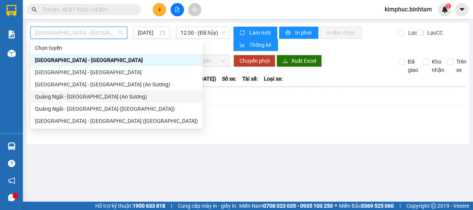
click at [100, 98] on div "Quảng Ngãi - Sài Gòn (An Sương)" at bounding box center [116, 96] width 163 height 8
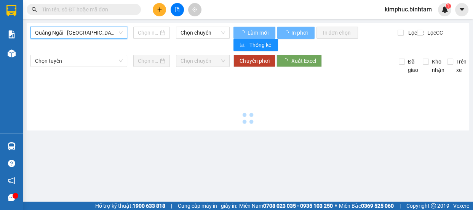
type input "15/08/2025"
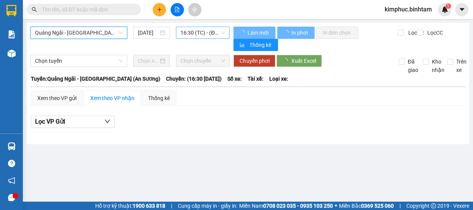
click at [210, 32] on span "16:30 (TC) - (Đã hủy)" at bounding box center [202, 32] width 45 height 11
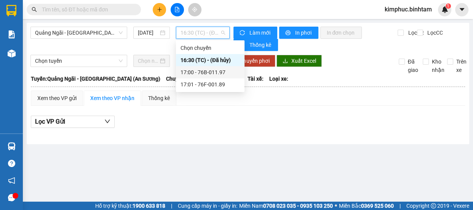
click at [215, 72] on div "17:00 - 76B-011.97" at bounding box center [209, 72] width 59 height 8
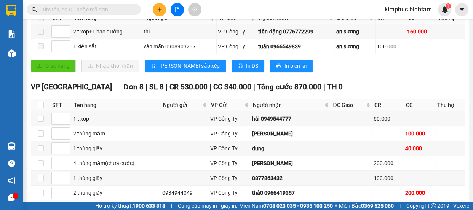
scroll to position [49, 0]
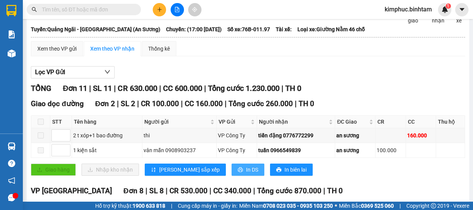
click at [246, 168] on span "In DS" at bounding box center [252, 170] width 12 height 8
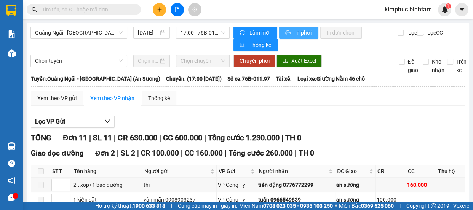
click at [302, 27] on button "In phơi" at bounding box center [298, 33] width 39 height 12
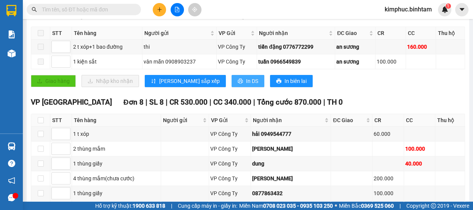
click at [246, 80] on span "In DS" at bounding box center [252, 81] width 12 height 8
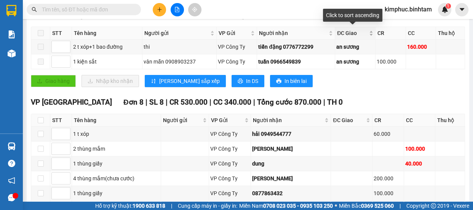
scroll to position [69, 0]
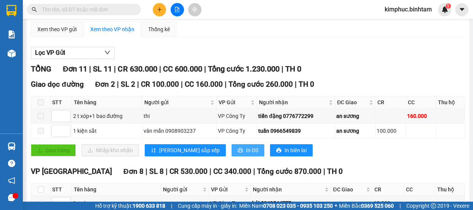
click at [231, 146] on button "In DS" at bounding box center [247, 150] width 33 height 12
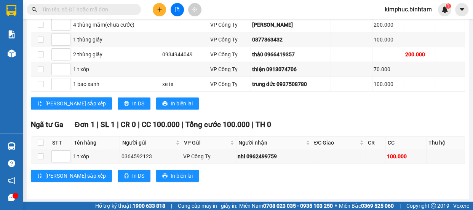
click at [305, 100] on div "Lưu sắp xếp In DS In biên lai" at bounding box center [248, 103] width 434 height 12
click at [132, 103] on span "In DS" at bounding box center [138, 103] width 12 height 8
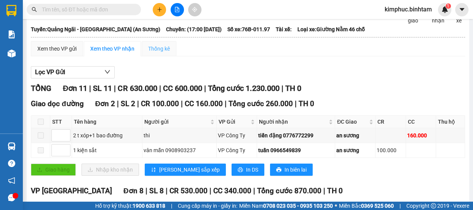
scroll to position [0, 0]
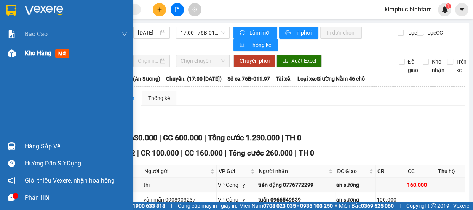
click at [30, 53] on span "Kho hàng" at bounding box center [38, 52] width 27 height 7
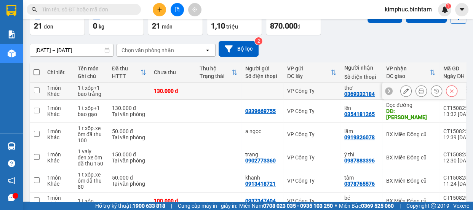
scroll to position [10, 0]
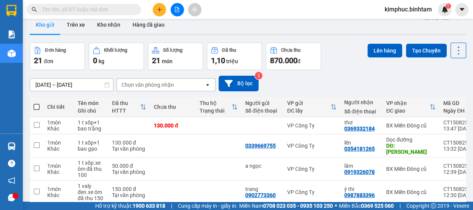
click at [33, 103] on label at bounding box center [36, 107] width 6 height 8
click at [37, 103] on input "checkbox" at bounding box center [37, 103] width 0 height 0
checkbox input "true"
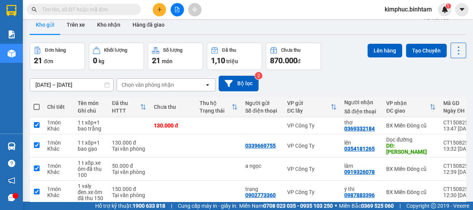
checkbox input "true"
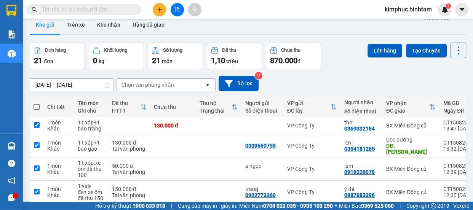
checkbox input "true"
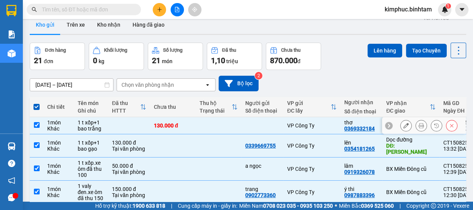
click at [40, 122] on td at bounding box center [37, 125] width 14 height 17
checkbox input "false"
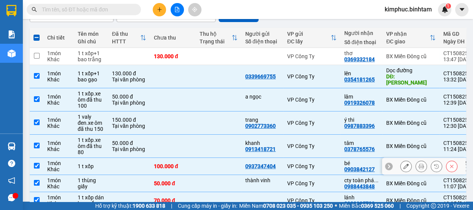
scroll to position [114, 0]
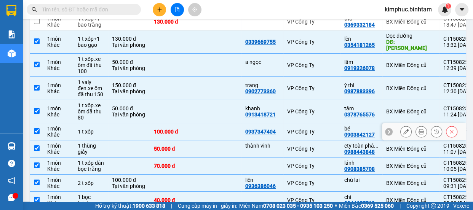
click at [36, 128] on input "checkbox" at bounding box center [37, 131] width 6 height 6
checkbox input "false"
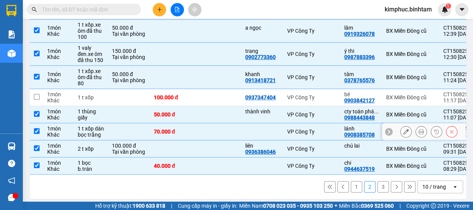
scroll to position [0, 0]
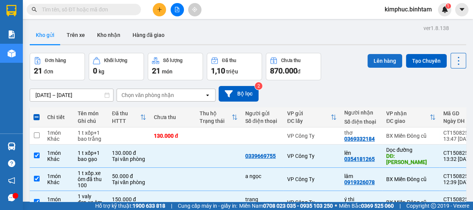
click at [393, 61] on button "Lên hàng" at bounding box center [384, 61] width 35 height 14
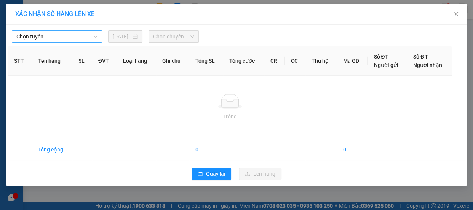
click at [74, 41] on span "Chọn tuyến" at bounding box center [56, 36] width 81 height 11
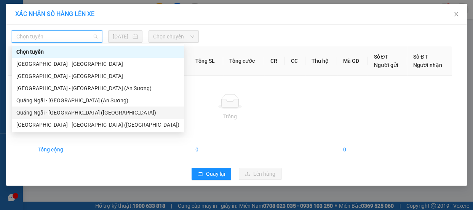
click at [64, 114] on div "Quảng Ngãi - Sài Gòn (Vạn Phúc)" at bounding box center [97, 112] width 163 height 8
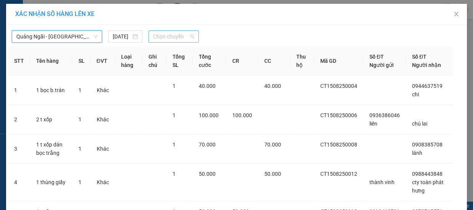
click at [175, 37] on span "Chọn chuyến" at bounding box center [173, 36] width 41 height 11
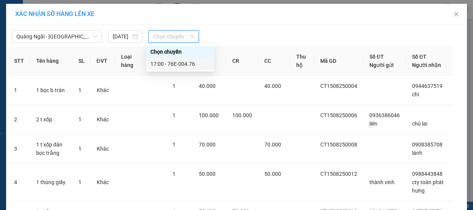
click at [178, 62] on div "17:00 - 76E-004.76" at bounding box center [179, 64] width 59 height 8
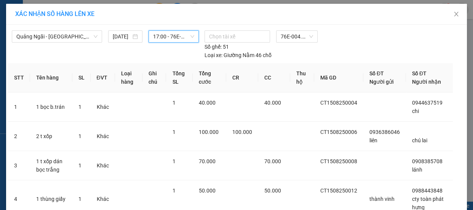
scroll to position [180, 0]
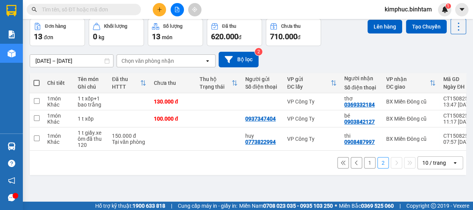
scroll to position [35, 0]
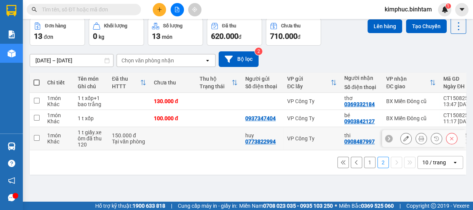
click at [43, 134] on td "1 món Khác" at bounding box center [58, 138] width 30 height 23
checkbox input "true"
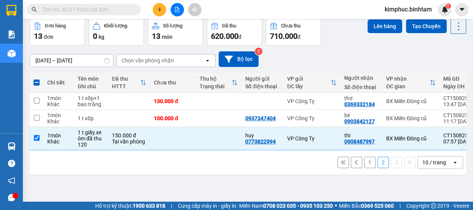
scroll to position [0, 0]
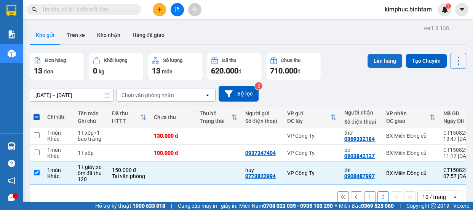
click at [375, 61] on button "Lên hàng" at bounding box center [384, 61] width 35 height 14
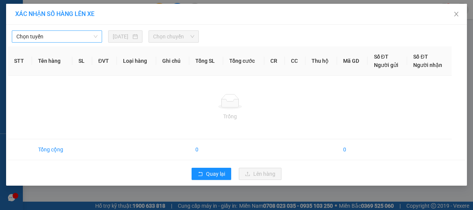
click at [34, 41] on span "Chọn tuyến" at bounding box center [56, 36] width 81 height 11
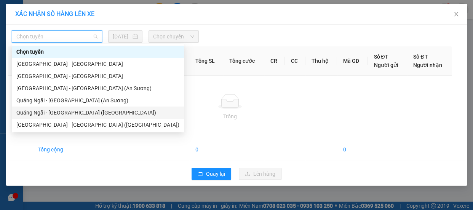
click at [46, 110] on div "Quảng Ngãi - Sài Gòn (Vạn Phúc)" at bounding box center [97, 112] width 163 height 8
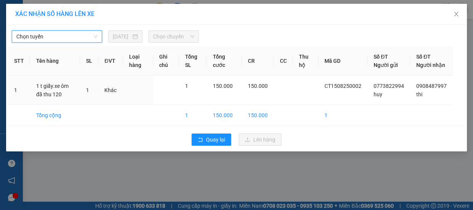
click at [46, 110] on body "Kết quả tìm kiếm ( 0 ) Bộ lọc No Data kimphuc.binhtam 1 Báo cáo Báo cáo dòng ti…" at bounding box center [236, 105] width 473 height 210
click at [167, 38] on span "Chọn chuyến" at bounding box center [173, 36] width 41 height 11
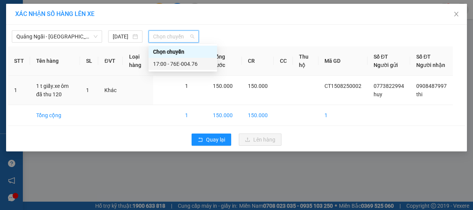
click at [170, 63] on div "17:00 - 76E-004.76" at bounding box center [182, 64] width 59 height 8
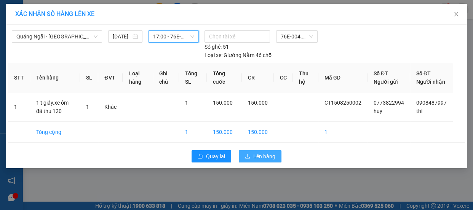
click at [266, 161] on span "Lên hàng" at bounding box center [264, 156] width 22 height 8
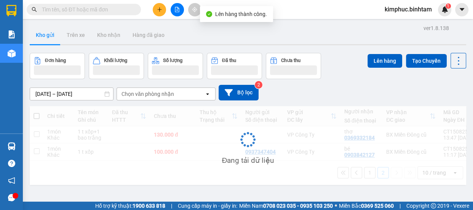
scroll to position [35, 0]
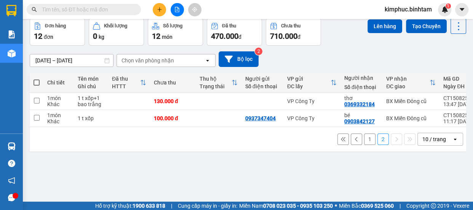
click at [366, 145] on button "1" at bounding box center [369, 139] width 11 height 11
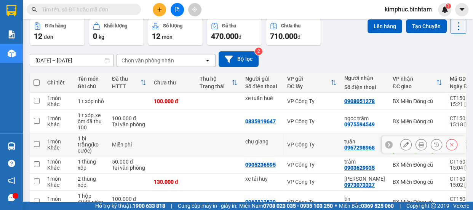
scroll to position [139, 0]
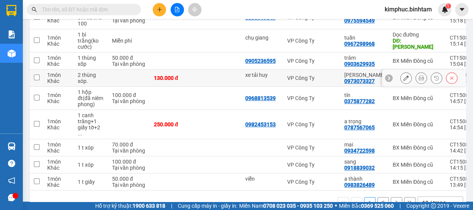
click at [394, 78] on div at bounding box center [424, 78] width 84 height 17
click at [403, 78] on icon at bounding box center [405, 77] width 5 height 5
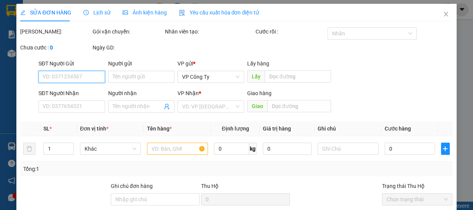
type input "xe tải huy"
type input "0973073327"
type input "[PERSON_NAME]"
type input "130.000"
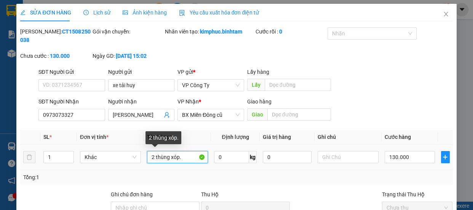
click at [152, 156] on input "2 thùng xóp." at bounding box center [177, 157] width 61 height 12
click at [151, 155] on input "2 thùng xóp." at bounding box center [177, 157] width 61 height 12
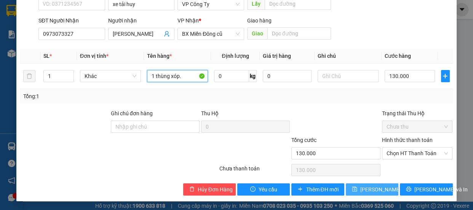
type input "1 thùng xóp."
click at [365, 187] on span "[PERSON_NAME] thay đổi" at bounding box center [390, 189] width 61 height 8
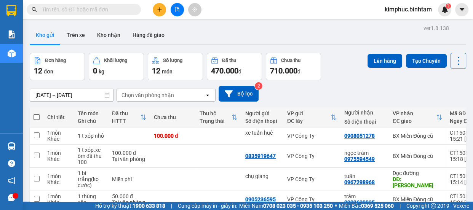
scroll to position [69, 0]
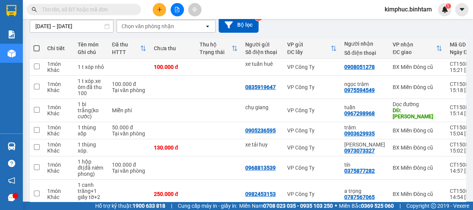
click at [38, 47] on span at bounding box center [36, 48] width 6 height 6
click at [37, 45] on input "checkbox" at bounding box center [37, 45] width 0 height 0
checkbox input "true"
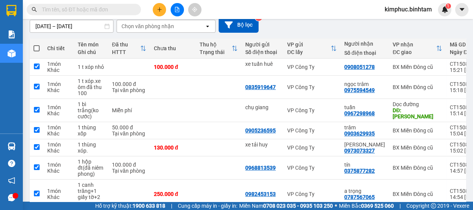
checkbox input "true"
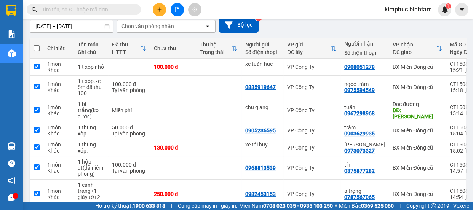
checkbox input "true"
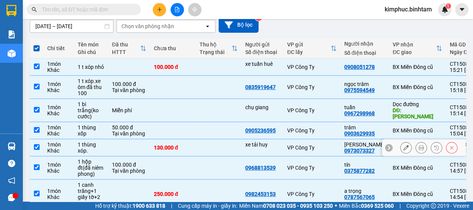
scroll to position [0, 0]
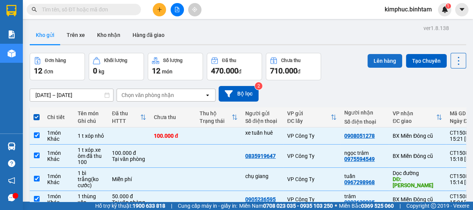
click at [383, 65] on button "Lên hàng" at bounding box center [384, 61] width 35 height 14
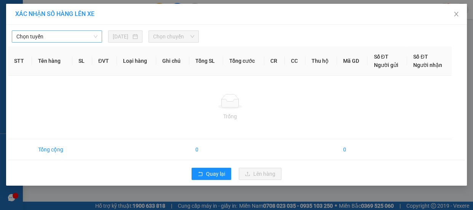
click at [48, 38] on span "Chọn tuyến" at bounding box center [56, 36] width 81 height 11
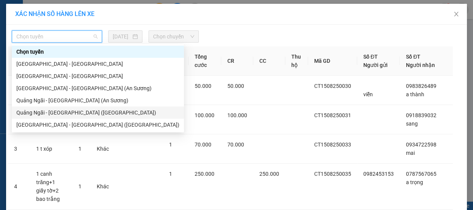
click at [69, 113] on div "Quảng Ngãi - Sài Gòn (Vạn Phúc)" at bounding box center [97, 112] width 163 height 8
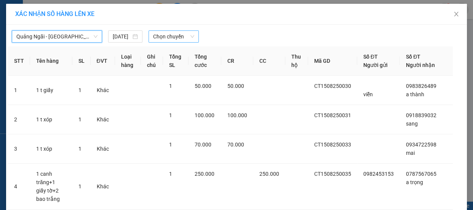
click at [181, 37] on span "Chọn chuyến" at bounding box center [173, 36] width 41 height 11
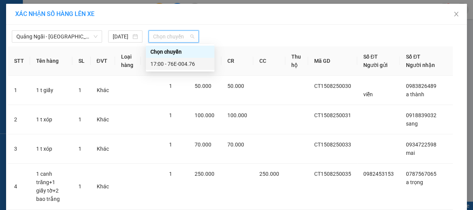
click at [183, 65] on div "17:00 - 76E-004.76" at bounding box center [179, 64] width 59 height 8
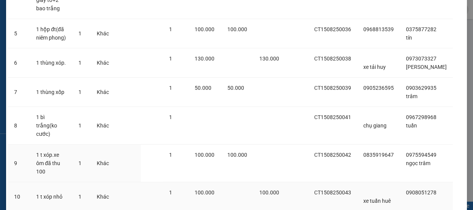
scroll to position [247, 0]
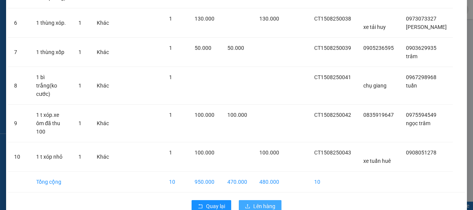
click at [258, 202] on span "Lên hàng" at bounding box center [264, 206] width 22 height 8
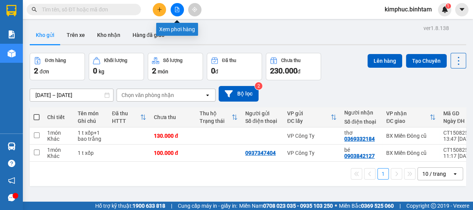
click at [179, 8] on icon "file-add" at bounding box center [176, 9] width 5 height 5
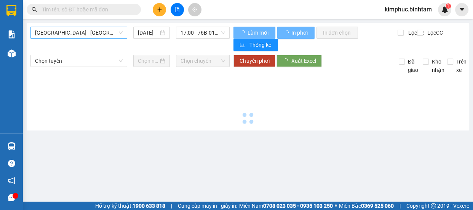
click at [86, 29] on span "Hà Nội - Quảng Ngãi" at bounding box center [79, 32] width 88 height 11
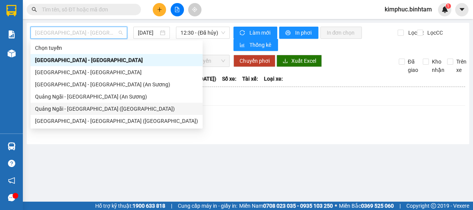
click at [83, 108] on div "Quảng Ngãi - Sài Gòn (Vạn Phúc)" at bounding box center [116, 109] width 163 height 8
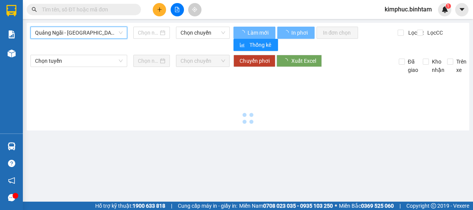
type input "15/08/2025"
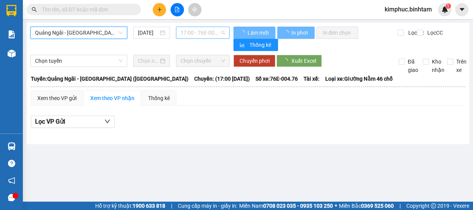
click at [188, 30] on span "17:00 - 76E-004.76" at bounding box center [202, 32] width 45 height 11
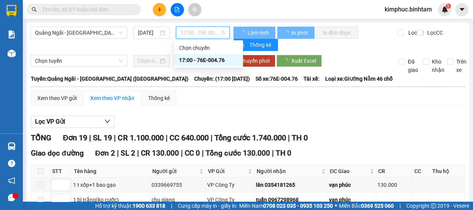
click at [200, 60] on div "17:00 - 76E-004.76" at bounding box center [208, 60] width 59 height 8
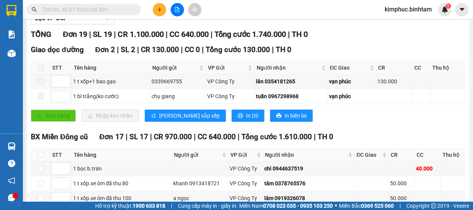
scroll to position [69, 0]
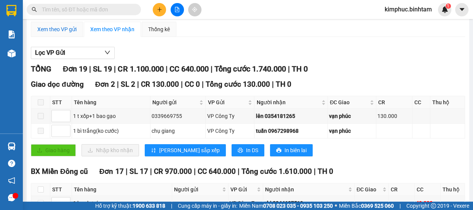
click at [66, 30] on div "Xem theo VP gửi" at bounding box center [56, 29] width 39 height 8
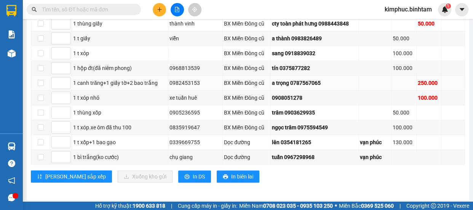
scroll to position [260, 0]
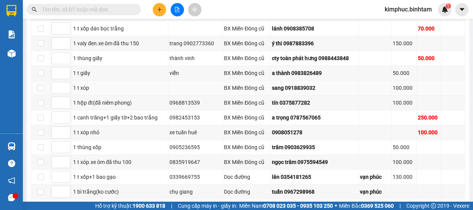
click at [36, 86] on td at bounding box center [40, 88] width 19 height 15
click at [43, 86] on input "checkbox" at bounding box center [41, 88] width 6 height 6
checkbox input "true"
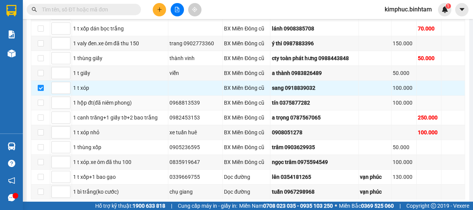
scroll to position [295, 0]
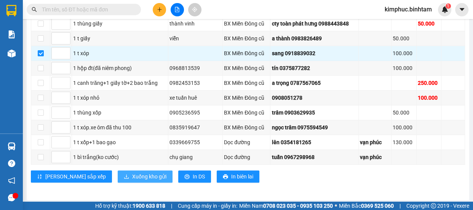
click at [132, 175] on span "Xuống kho gửi" at bounding box center [149, 176] width 34 height 8
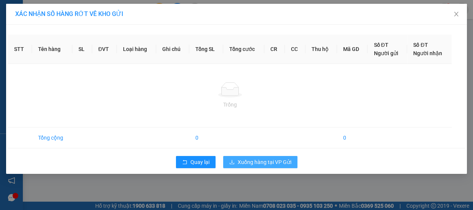
click at [268, 161] on span "Xuống hàng tại VP Gửi" at bounding box center [264, 162] width 54 height 8
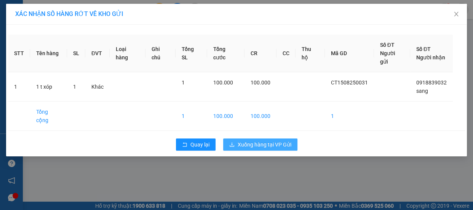
click at [262, 140] on span "Xuống hàng tại VP Gửi" at bounding box center [264, 144] width 54 height 8
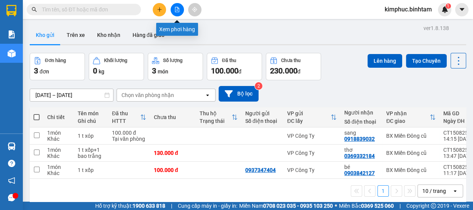
click at [177, 10] on icon "file-add" at bounding box center [177, 9] width 4 height 5
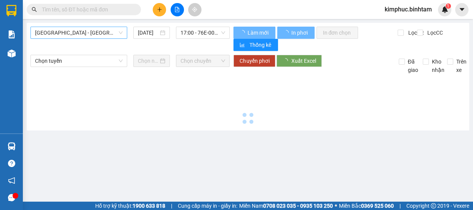
click at [78, 32] on span "Hà Nội - Quảng Ngãi" at bounding box center [79, 32] width 88 height 11
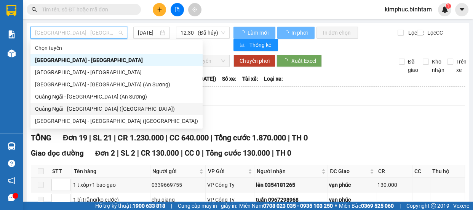
click at [90, 110] on div "Quảng Ngãi - Sài Gòn (Vạn Phúc)" at bounding box center [116, 109] width 163 height 8
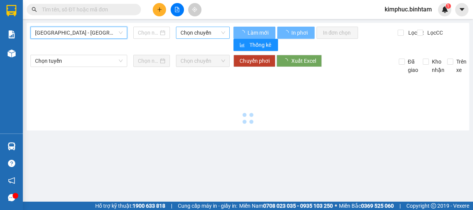
type input "15/08/2025"
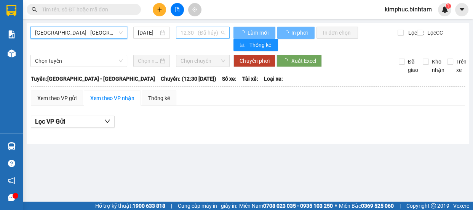
click at [205, 32] on span "12:30 - (Đã hủy)" at bounding box center [202, 32] width 45 height 11
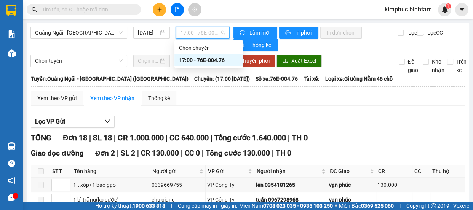
click at [213, 59] on div "17:00 - 76E-004.76" at bounding box center [208, 60] width 59 height 8
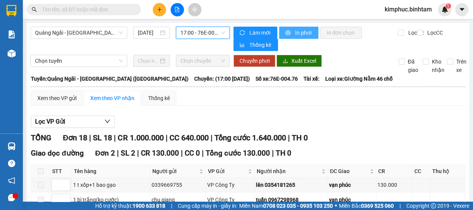
click at [295, 35] on span "In phơi" at bounding box center [304, 33] width 18 height 8
click at [295, 34] on span "In phơi" at bounding box center [304, 33] width 18 height 8
